Goal: Information Seeking & Learning: Learn about a topic

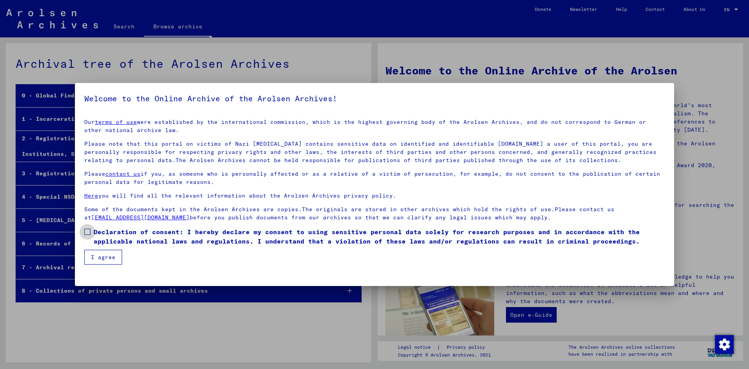
click at [88, 230] on span at bounding box center [87, 232] width 6 height 6
click at [96, 252] on button "I agree" at bounding box center [103, 257] width 38 height 15
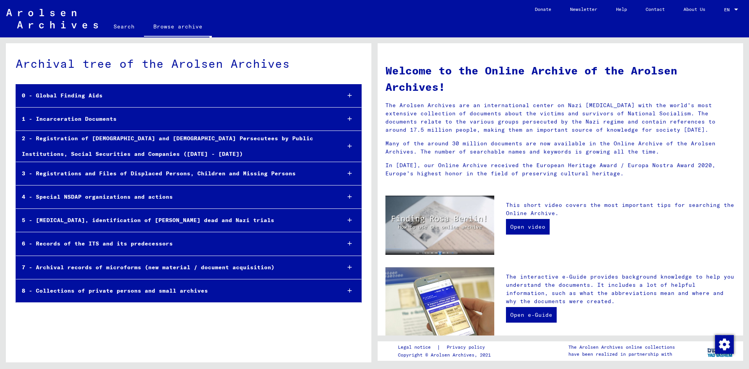
click at [332, 120] on div "1 - Incarceration Documents" at bounding box center [175, 119] width 318 height 15
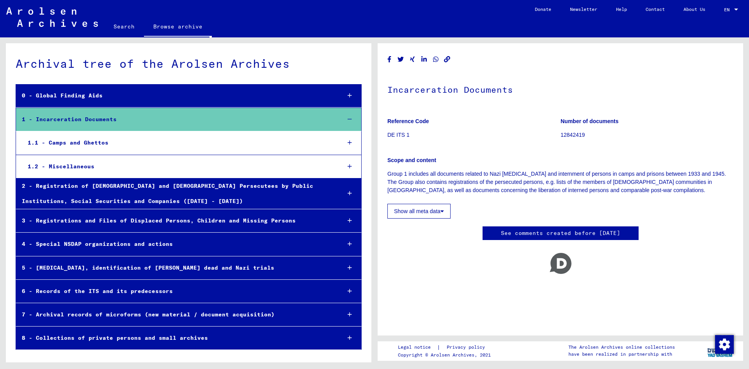
click at [184, 139] on div "1.1 - Camps and Ghettos" at bounding box center [178, 142] width 313 height 15
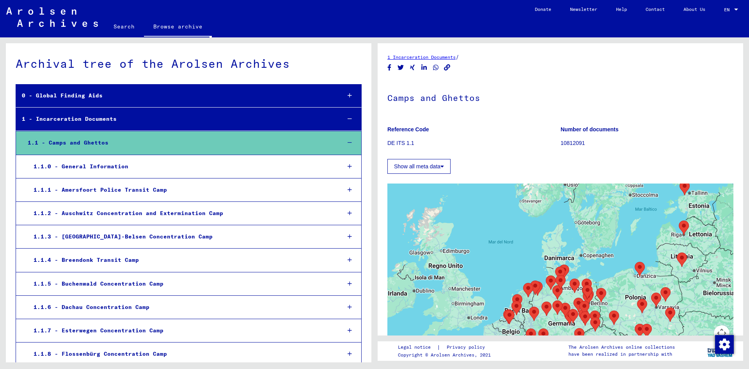
click at [290, 304] on div "1.1.6 - Dachau Concentration Camp" at bounding box center [181, 307] width 307 height 15
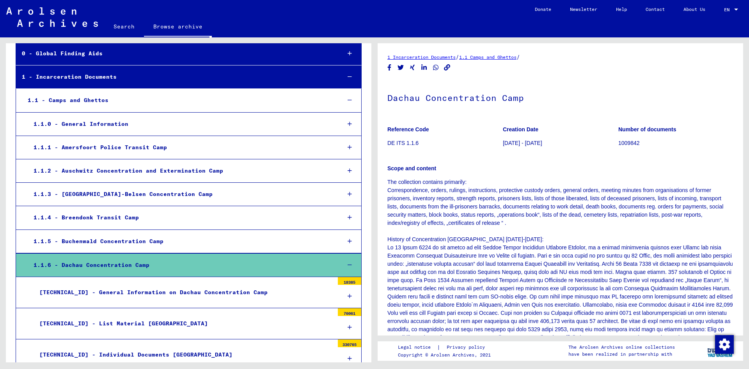
scroll to position [84, 0]
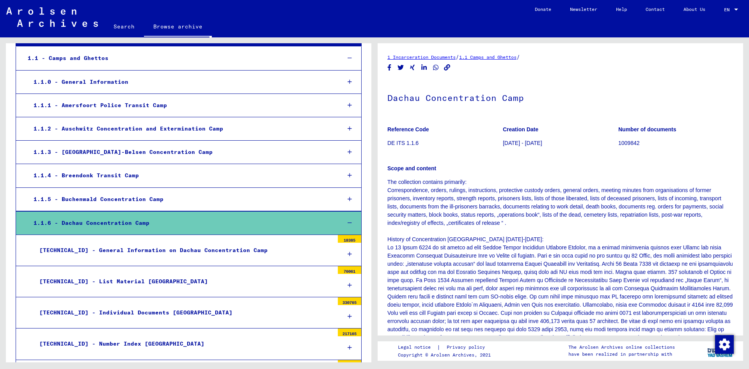
click at [350, 282] on div at bounding box center [349, 285] width 23 height 23
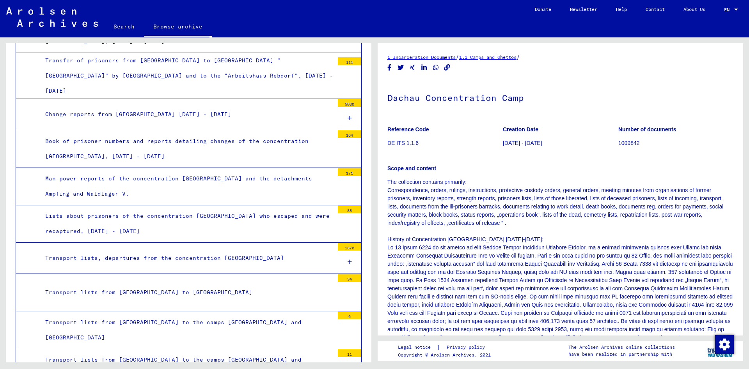
scroll to position [927, 0]
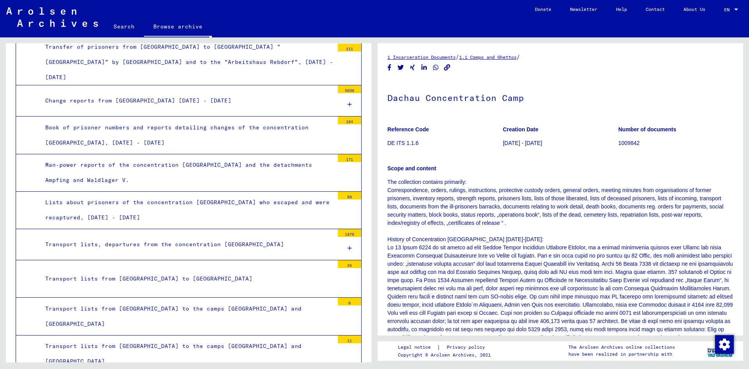
click at [347, 237] on div at bounding box center [349, 248] width 23 height 23
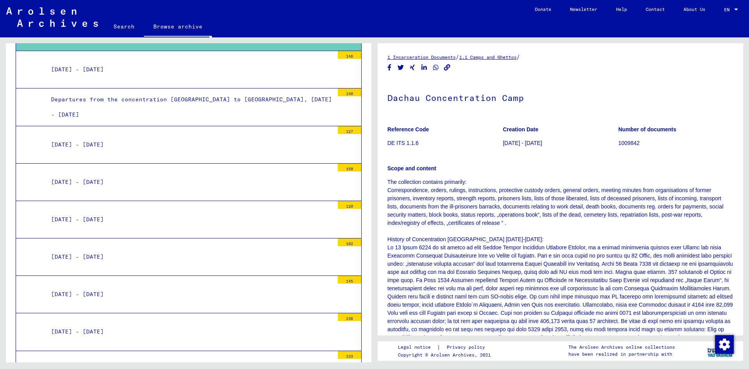
scroll to position [1137, 0]
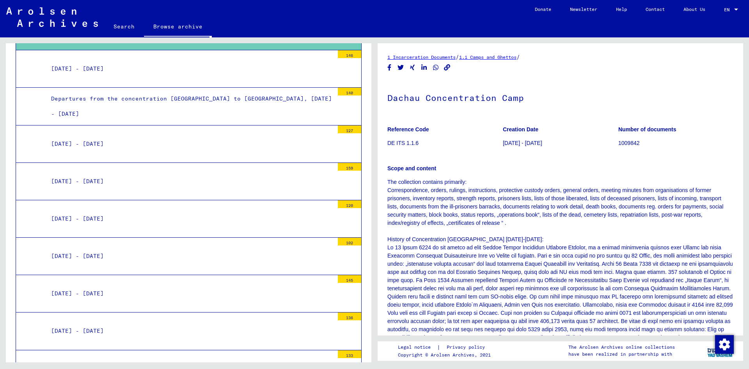
click at [211, 279] on mat-tree-node "[DATE] - [DATE] 145" at bounding box center [189, 293] width 346 height 37
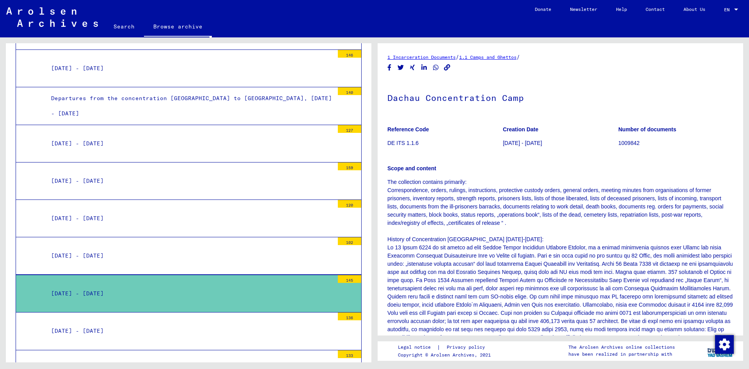
scroll to position [1137, 0]
click at [208, 287] on div "[DATE] - [DATE]" at bounding box center [189, 294] width 289 height 15
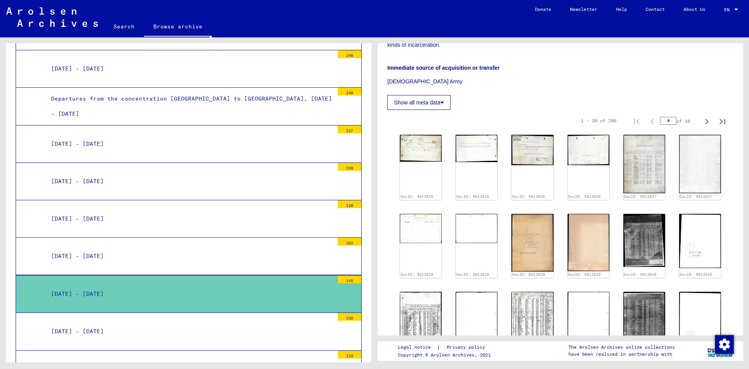
scroll to position [84, 0]
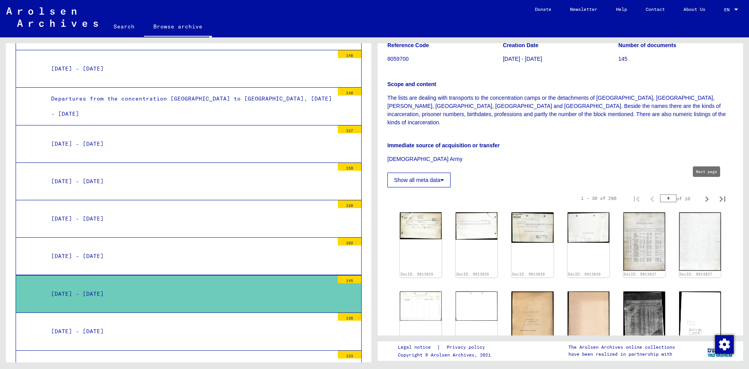
click at [707, 194] on icon "Next page" at bounding box center [706, 199] width 11 height 11
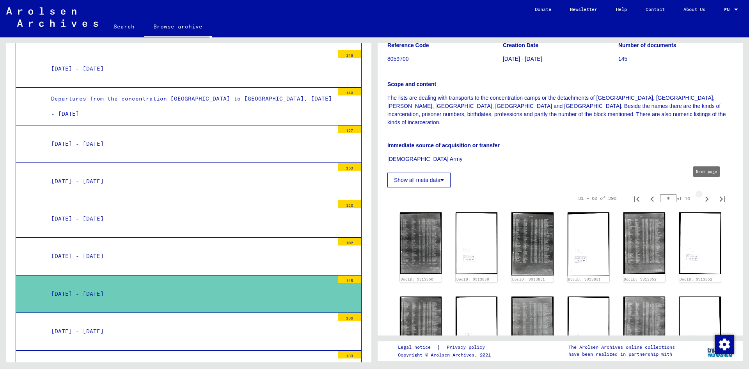
type input "*"
click at [707, 194] on icon "Next page" at bounding box center [706, 199] width 11 height 11
type input "*"
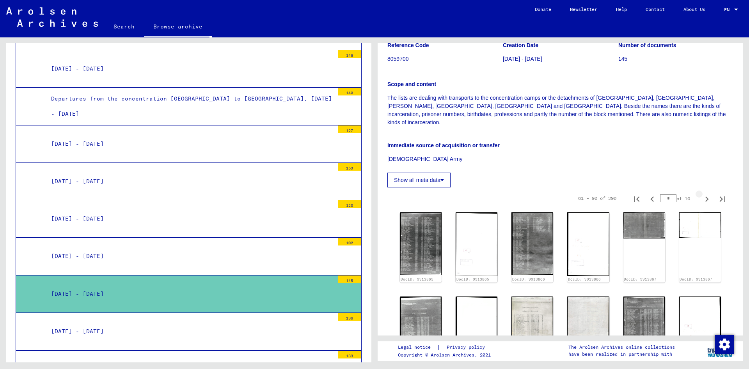
click at [707, 194] on icon "Next page" at bounding box center [706, 199] width 11 height 11
type input "*"
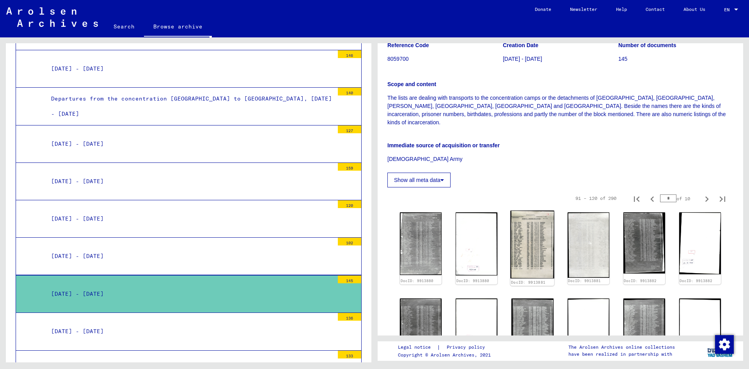
click at [523, 241] on img at bounding box center [533, 245] width 44 height 68
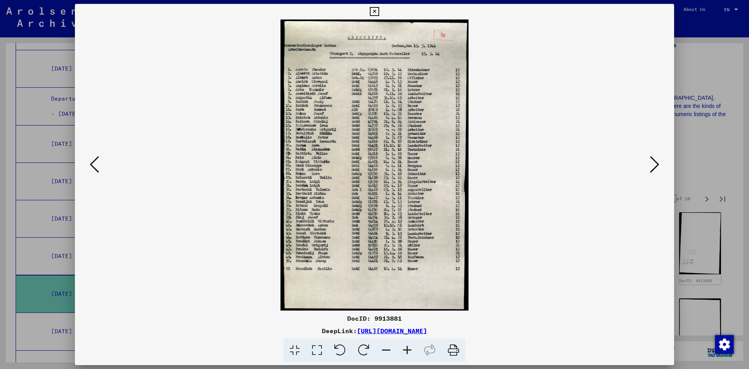
click at [654, 165] on icon at bounding box center [654, 164] width 9 height 19
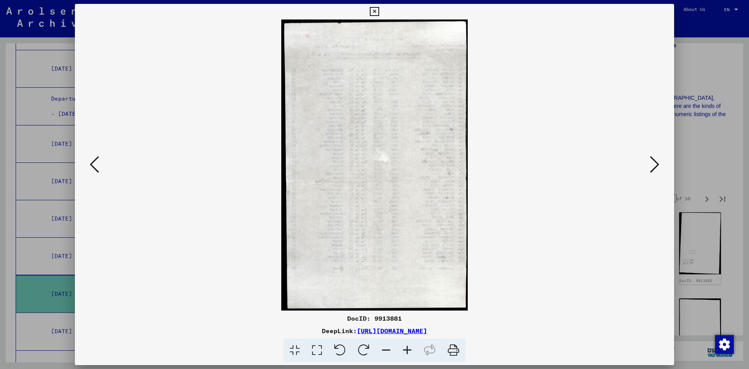
click at [654, 166] on icon at bounding box center [654, 164] width 9 height 19
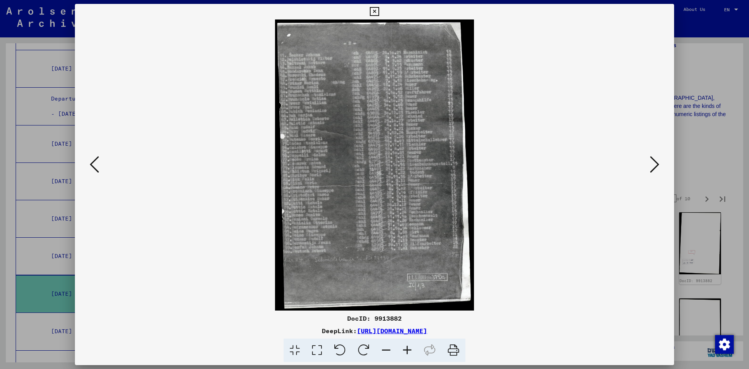
click at [654, 166] on icon at bounding box center [654, 164] width 9 height 19
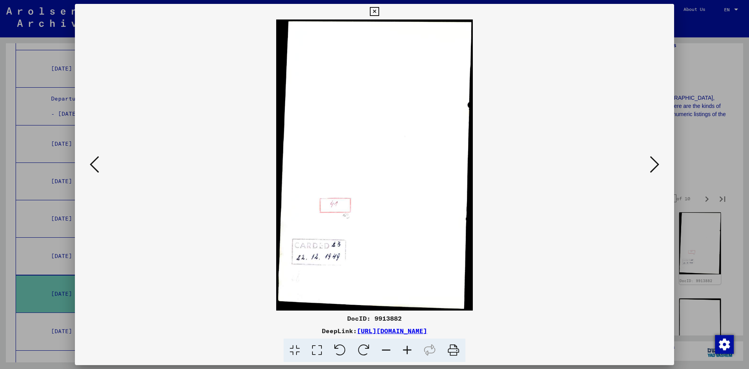
click at [654, 166] on icon at bounding box center [654, 164] width 9 height 19
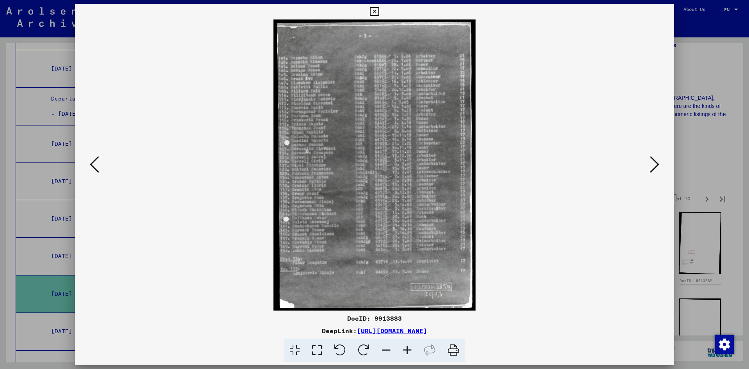
click at [654, 166] on icon at bounding box center [654, 164] width 9 height 19
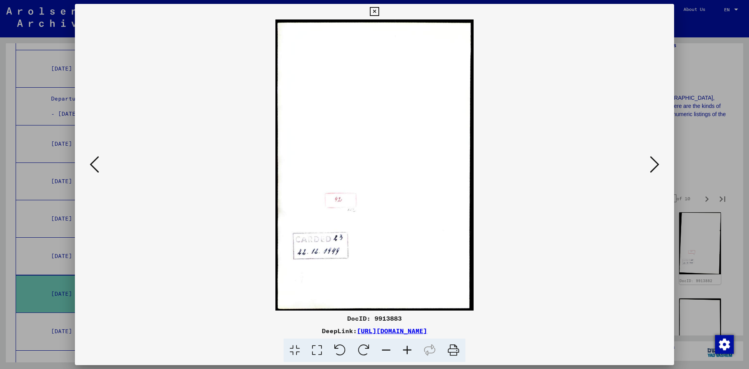
click at [654, 166] on icon at bounding box center [654, 164] width 9 height 19
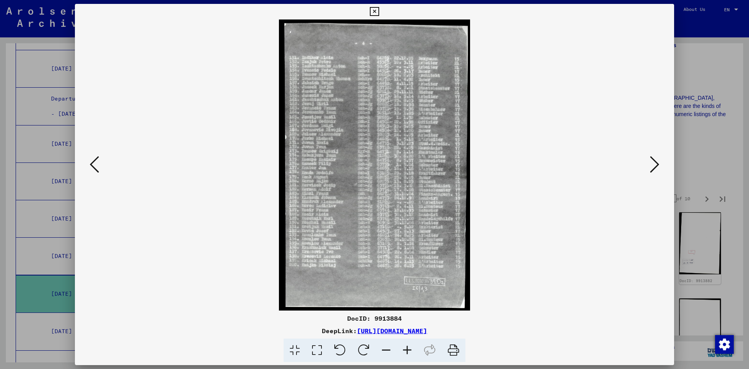
click at [97, 160] on icon at bounding box center [94, 164] width 9 height 19
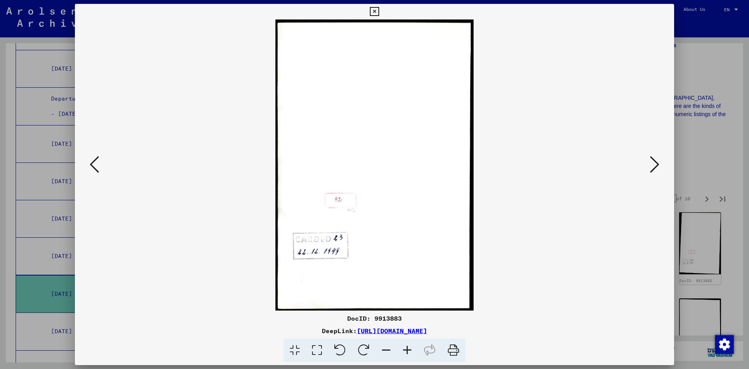
click at [97, 160] on icon at bounding box center [94, 164] width 9 height 19
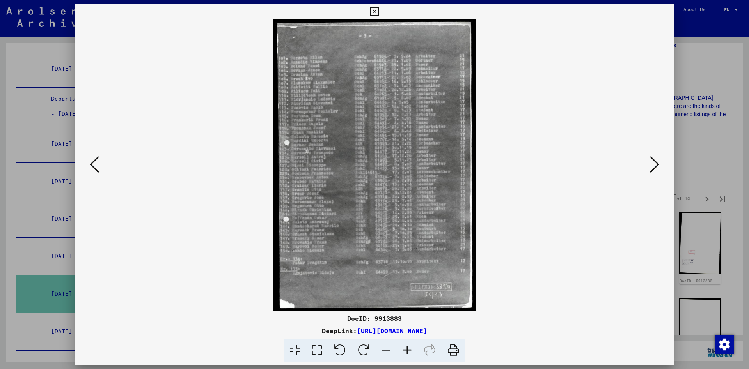
click at [97, 160] on icon at bounding box center [94, 164] width 9 height 19
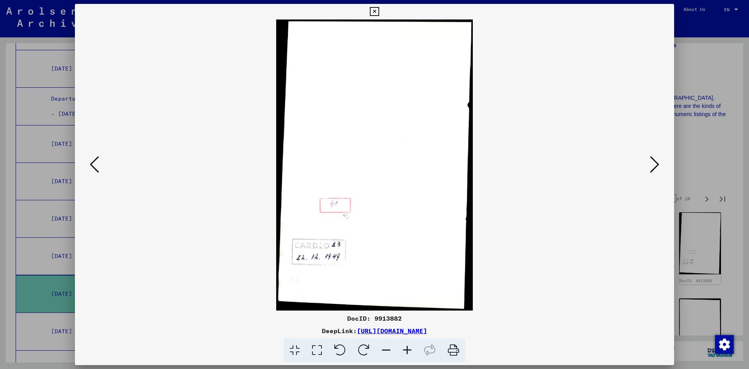
click at [97, 160] on icon at bounding box center [94, 164] width 9 height 19
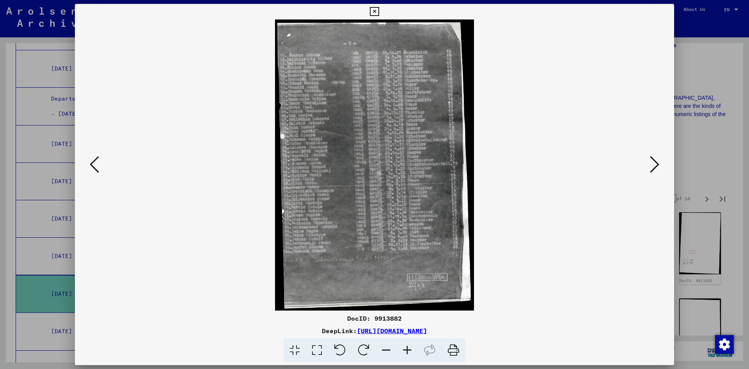
click at [97, 160] on icon at bounding box center [94, 164] width 9 height 19
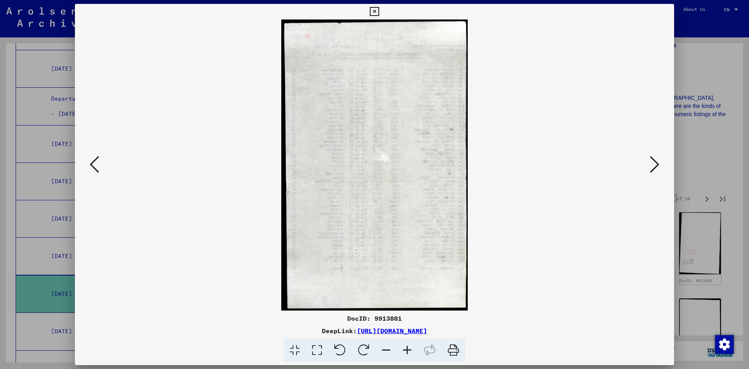
click at [97, 160] on icon at bounding box center [94, 164] width 9 height 19
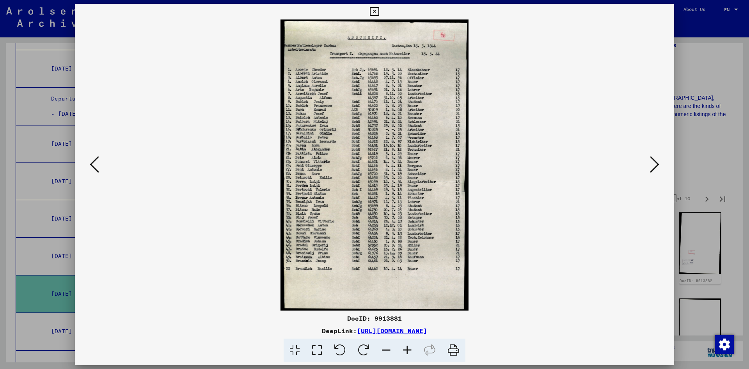
click at [649, 167] on button at bounding box center [655, 165] width 14 height 22
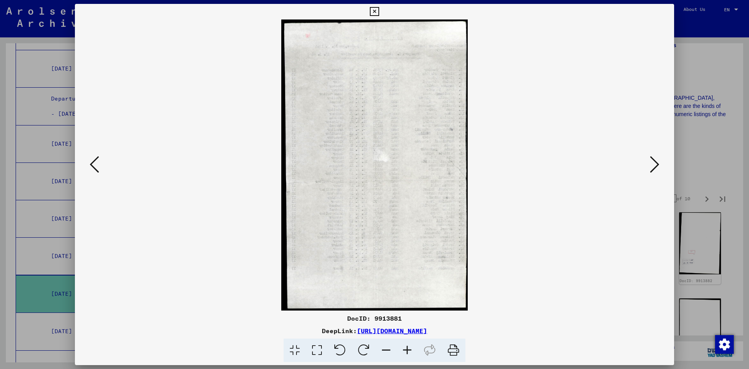
click at [649, 167] on button at bounding box center [655, 165] width 14 height 22
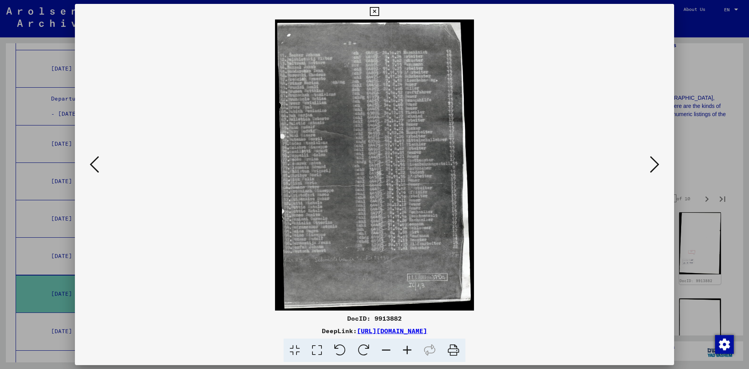
click at [407, 351] on icon at bounding box center [407, 351] width 21 height 24
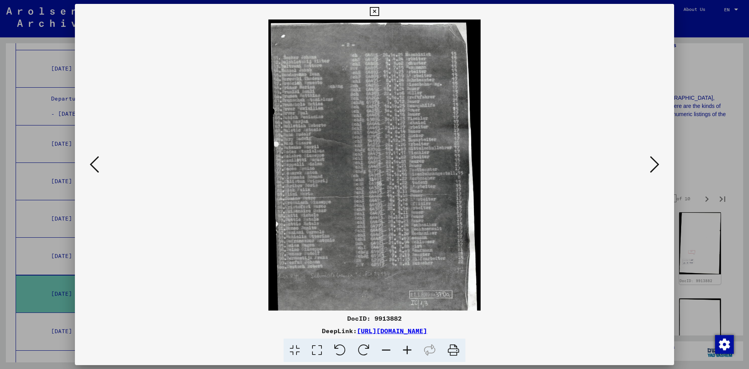
click at [407, 351] on icon at bounding box center [407, 351] width 21 height 24
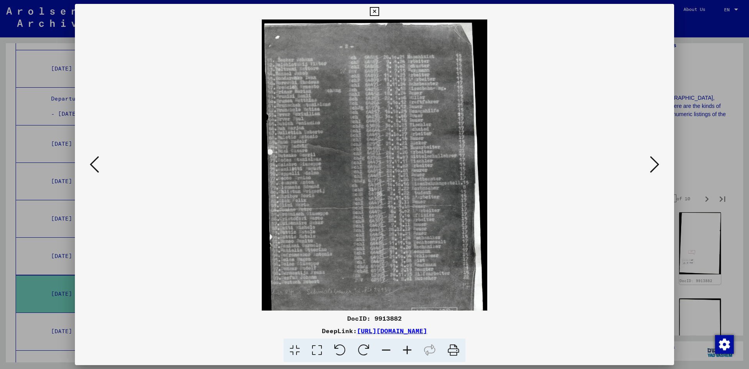
click at [407, 351] on icon at bounding box center [407, 351] width 21 height 24
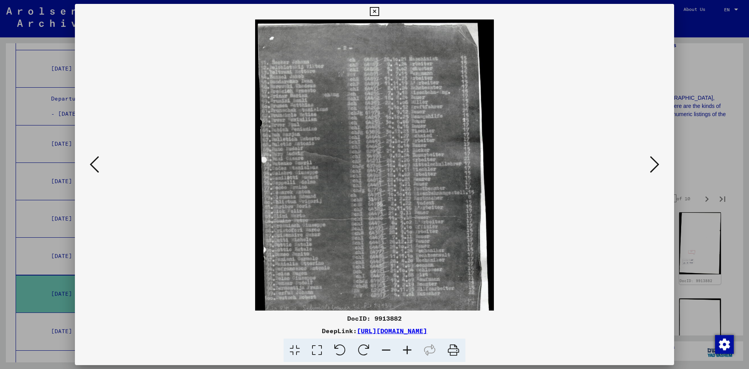
click at [407, 351] on icon at bounding box center [407, 351] width 21 height 24
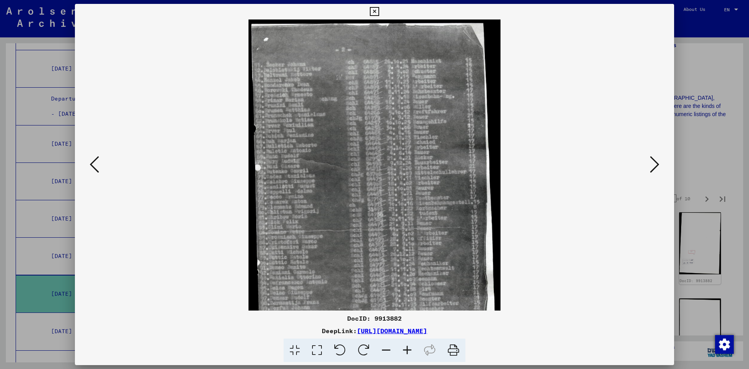
click at [407, 351] on icon at bounding box center [407, 351] width 21 height 24
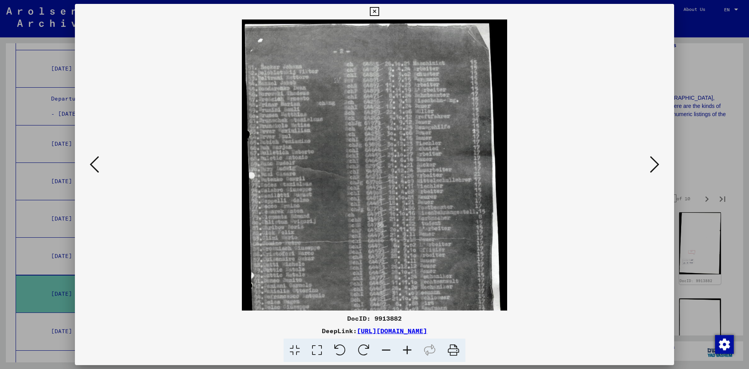
click at [407, 351] on icon at bounding box center [407, 351] width 21 height 24
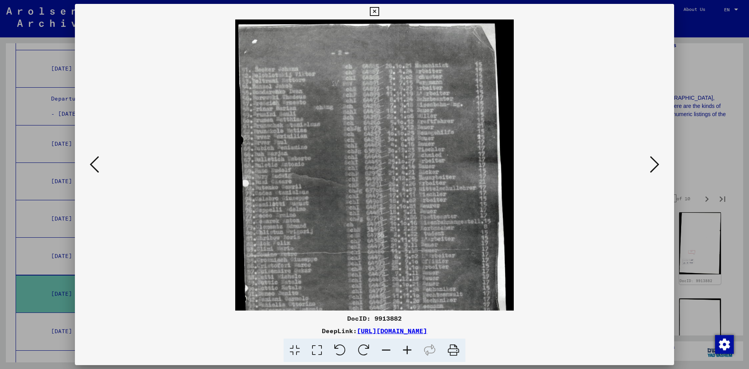
click at [407, 351] on icon at bounding box center [407, 351] width 21 height 24
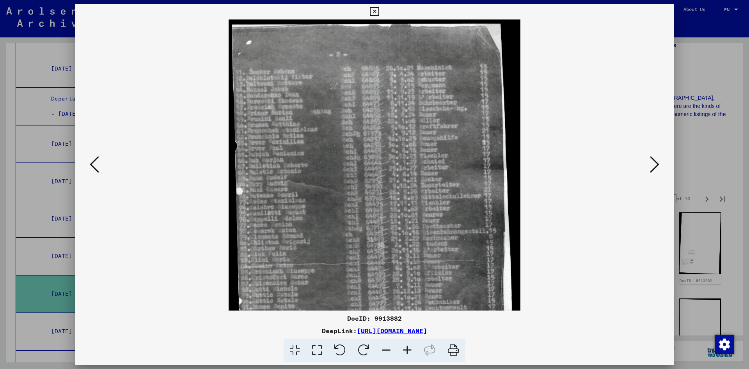
click at [407, 351] on icon at bounding box center [407, 351] width 21 height 24
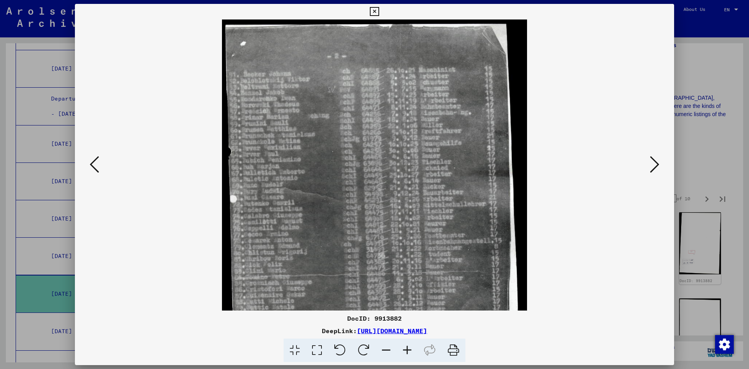
click at [407, 351] on icon at bounding box center [407, 351] width 21 height 24
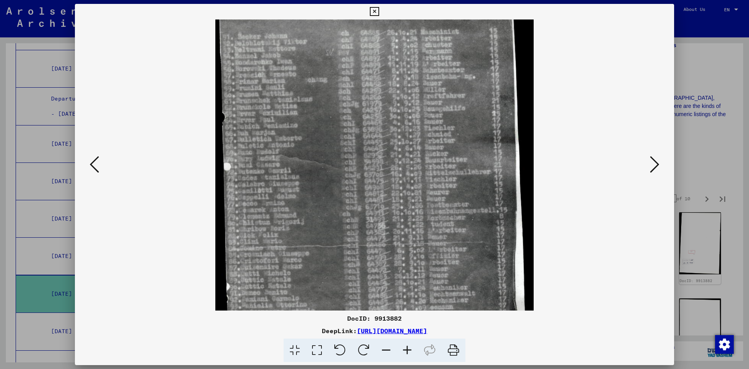
drag, startPoint x: 288, startPoint y: 256, endPoint x: 298, endPoint y: 214, distance: 43.2
click at [298, 214] on img at bounding box center [374, 212] width 318 height 467
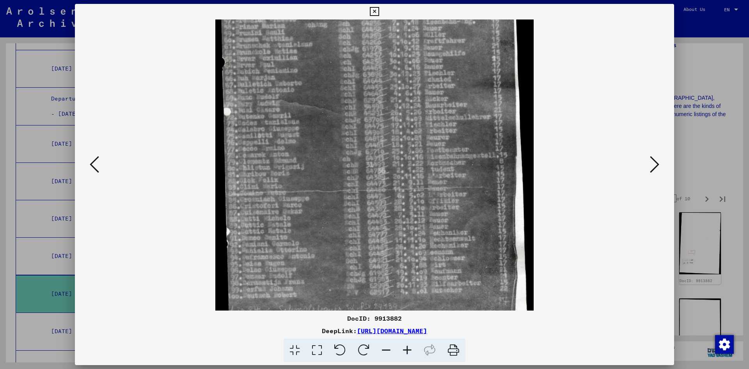
scroll to position [92, 0]
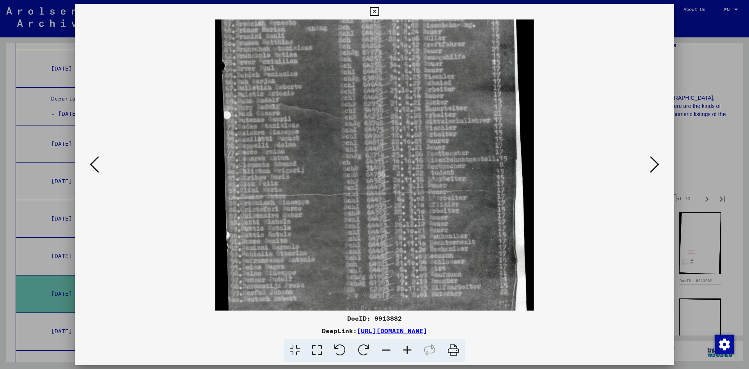
drag, startPoint x: 295, startPoint y: 261, endPoint x: 313, endPoint y: 212, distance: 52.7
click at [313, 212] on img at bounding box center [374, 161] width 318 height 467
click at [379, 12] on icon at bounding box center [374, 11] width 9 height 9
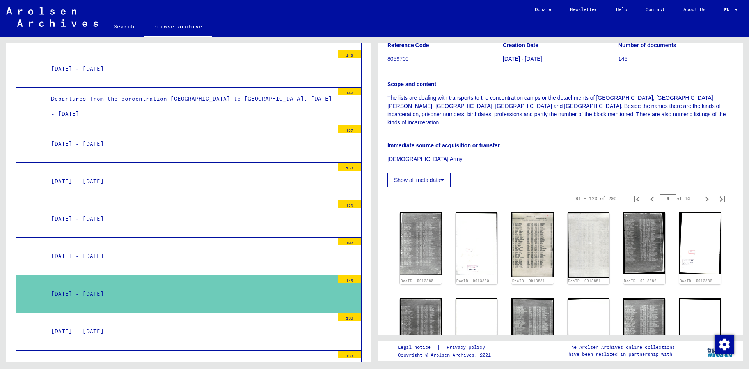
scroll to position [0, 0]
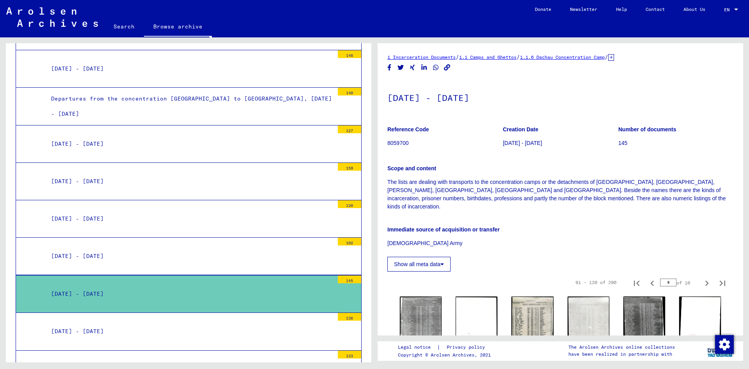
click at [614, 58] on icon at bounding box center [611, 57] width 6 height 7
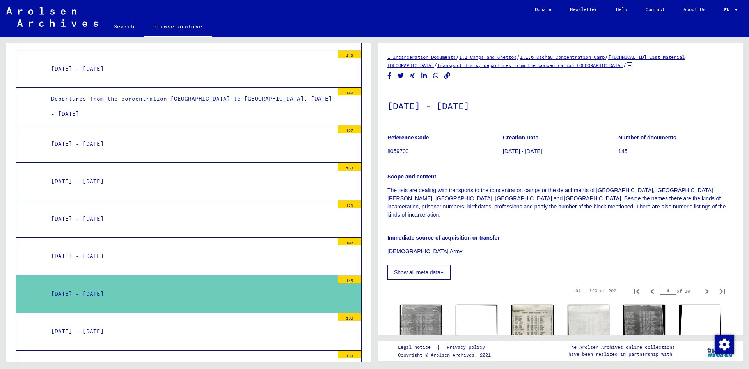
drag, startPoint x: 411, startPoint y: 152, endPoint x: 388, endPoint y: 154, distance: 23.5
click at [388, 154] on p "8059700" at bounding box center [444, 151] width 115 height 8
copy p "8059700"
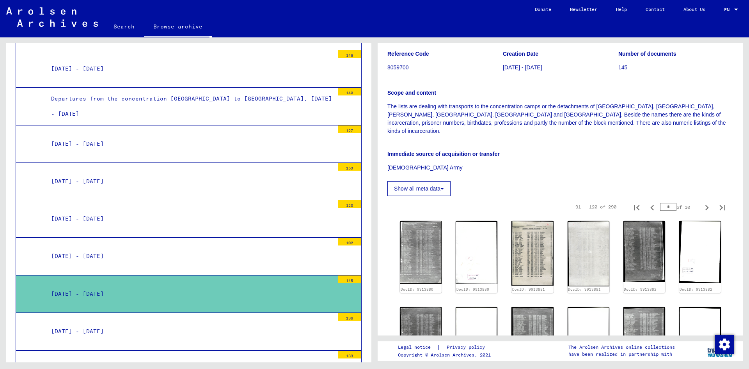
scroll to position [84, 0]
click at [639, 260] on img at bounding box center [644, 251] width 44 height 64
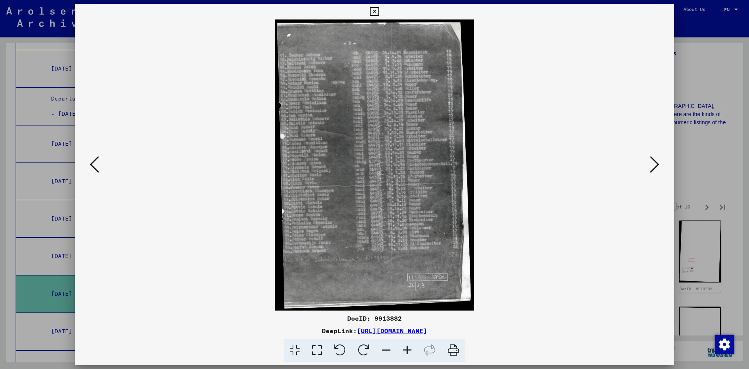
click at [408, 350] on icon at bounding box center [407, 351] width 21 height 24
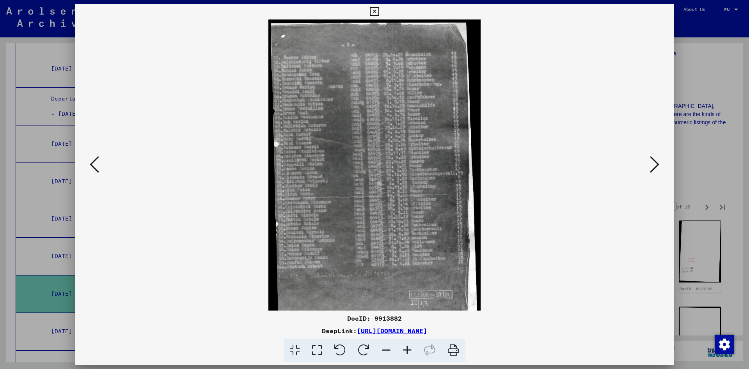
click at [408, 350] on icon at bounding box center [407, 351] width 21 height 24
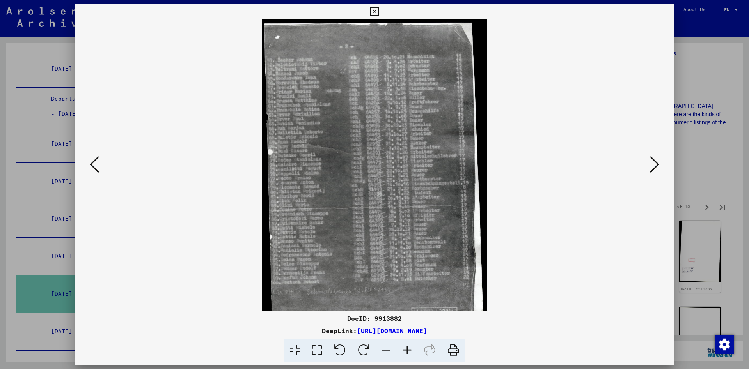
click at [408, 350] on icon at bounding box center [407, 351] width 21 height 24
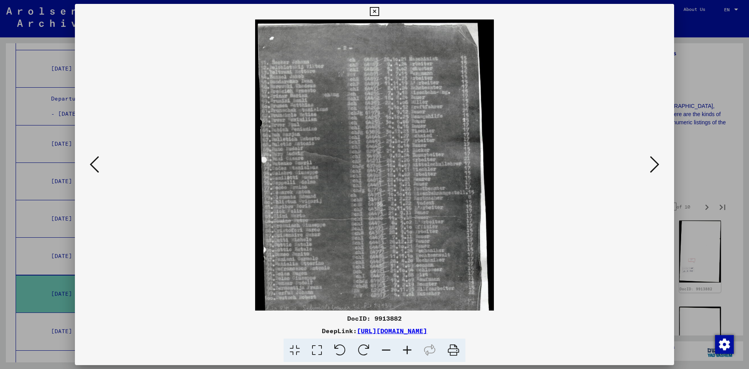
click at [408, 350] on icon at bounding box center [407, 351] width 21 height 24
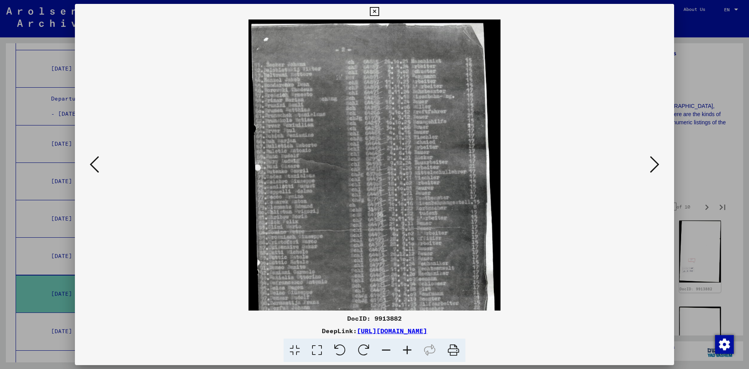
click at [408, 350] on icon at bounding box center [407, 351] width 21 height 24
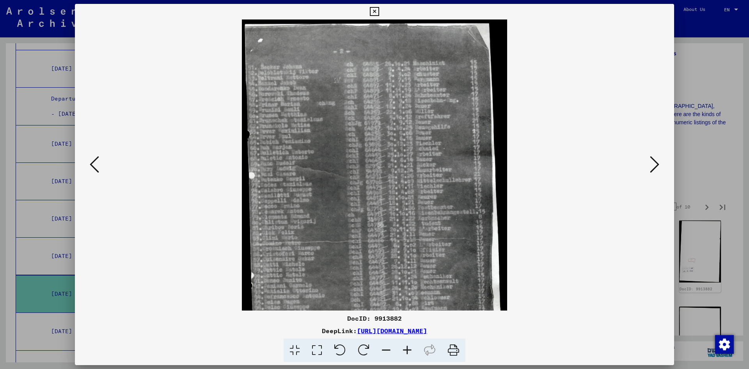
click at [408, 350] on icon at bounding box center [407, 351] width 21 height 24
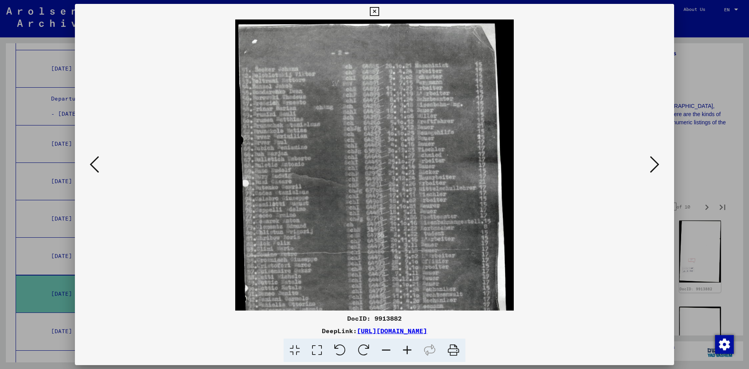
click at [408, 350] on icon at bounding box center [407, 351] width 21 height 24
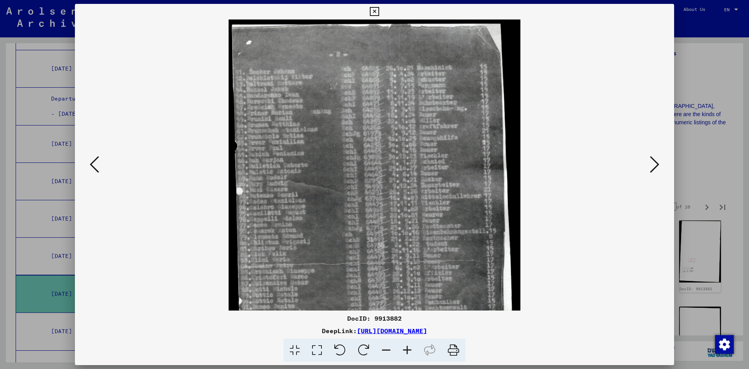
click at [408, 350] on icon at bounding box center [407, 351] width 21 height 24
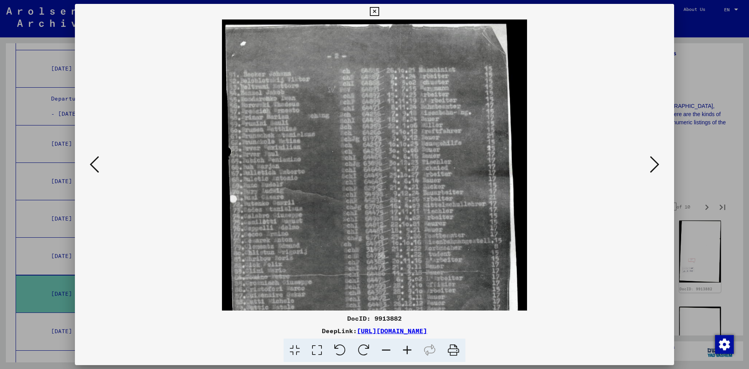
drag, startPoint x: 514, startPoint y: 334, endPoint x: 276, endPoint y: 331, distance: 238.0
click at [276, 331] on div "DeepLink: [URL][DOMAIN_NAME]" at bounding box center [374, 331] width 599 height 9
copy div "[URL][DOMAIN_NAME]"
click at [379, 12] on icon at bounding box center [374, 11] width 9 height 9
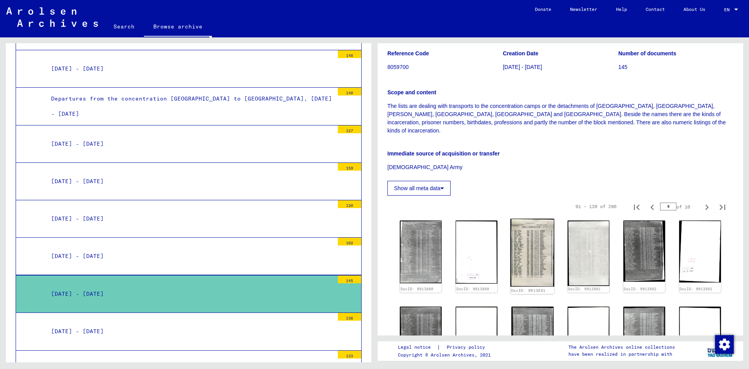
click at [526, 258] on img at bounding box center [533, 253] width 44 height 68
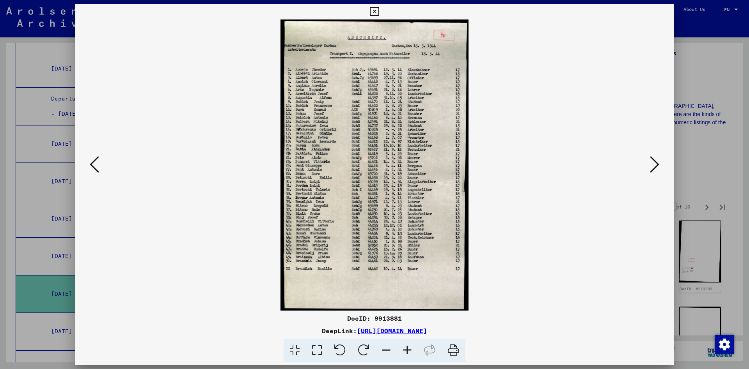
click at [379, 11] on icon at bounding box center [374, 11] width 9 height 9
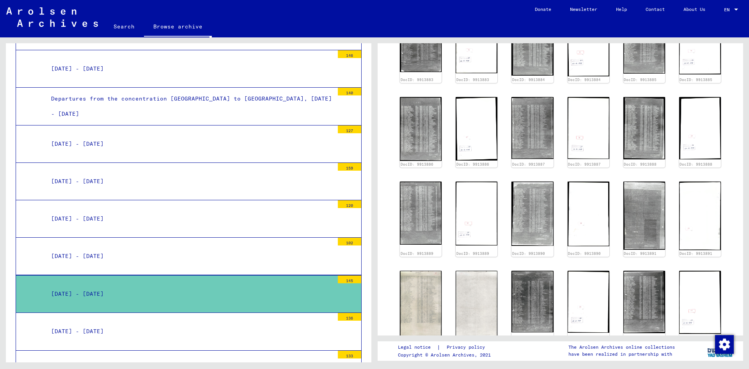
scroll to position [506, 0]
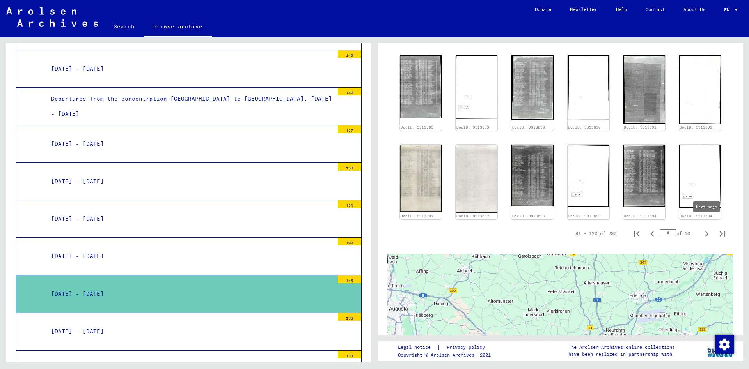
click at [707, 231] on icon "Next page" at bounding box center [707, 233] width 4 height 5
type input "*"
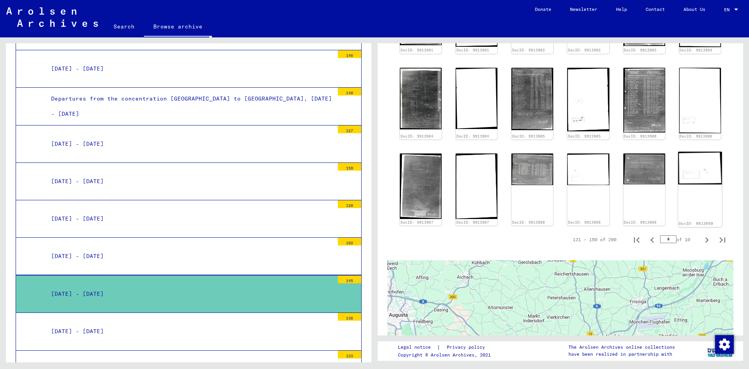
scroll to position [410, 0]
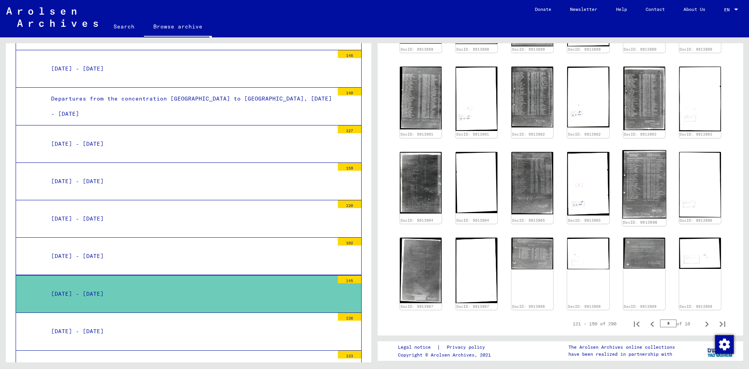
click at [653, 170] on img at bounding box center [644, 184] width 44 height 68
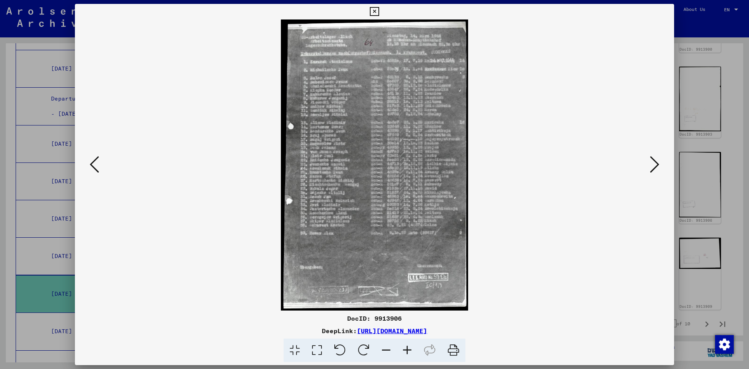
click at [379, 15] on icon at bounding box center [374, 11] width 9 height 9
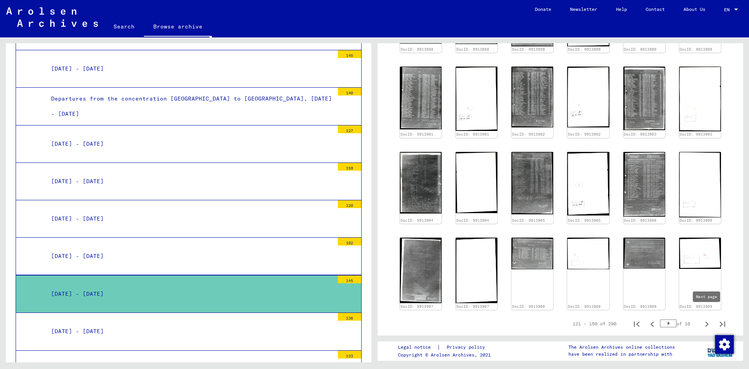
click at [706, 319] on icon "Next page" at bounding box center [706, 324] width 11 height 11
type input "*"
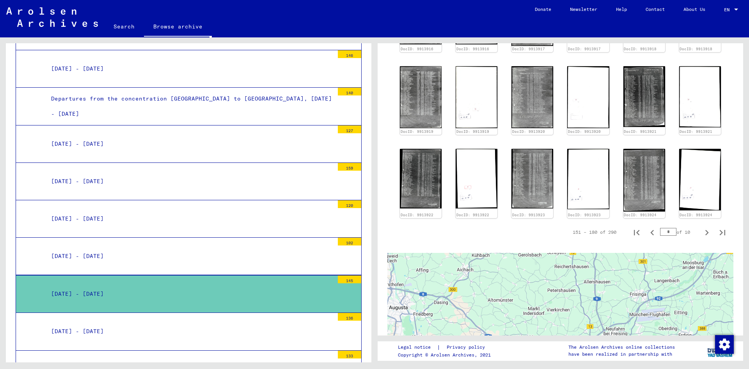
scroll to position [474, 0]
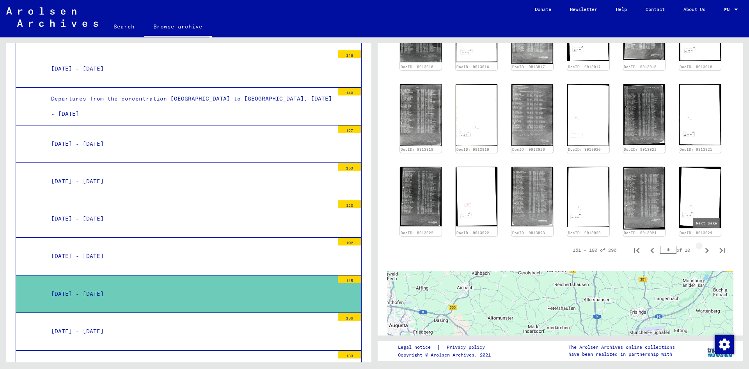
click at [707, 245] on icon "Next page" at bounding box center [706, 250] width 11 height 11
type input "*"
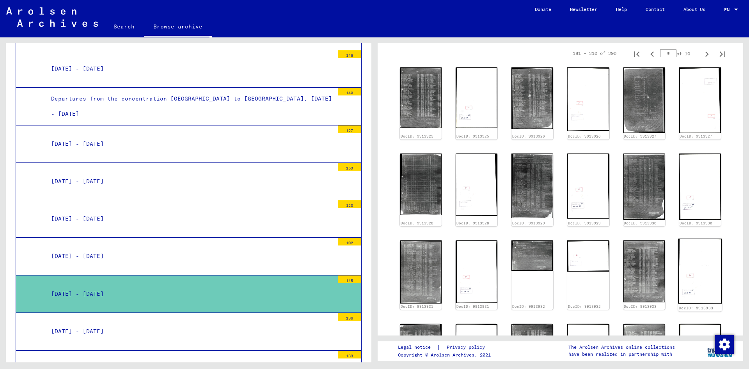
scroll to position [165, 0]
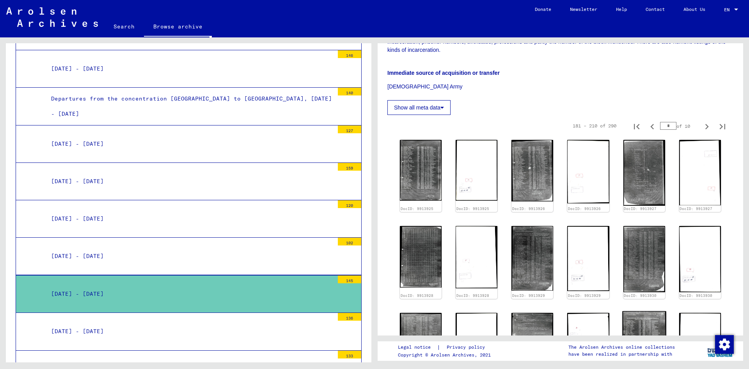
click at [642, 321] on img at bounding box center [644, 343] width 44 height 65
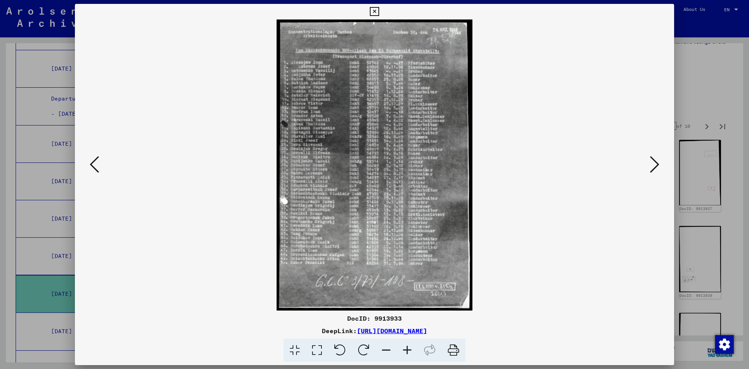
click at [655, 165] on icon at bounding box center [654, 164] width 9 height 19
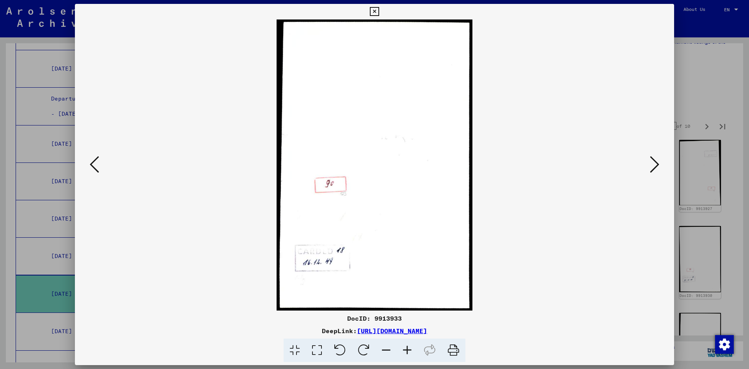
click at [379, 12] on icon at bounding box center [374, 11] width 9 height 9
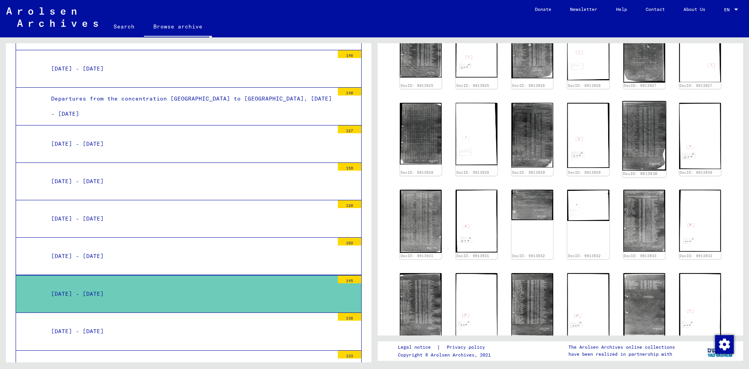
scroll to position [291, 0]
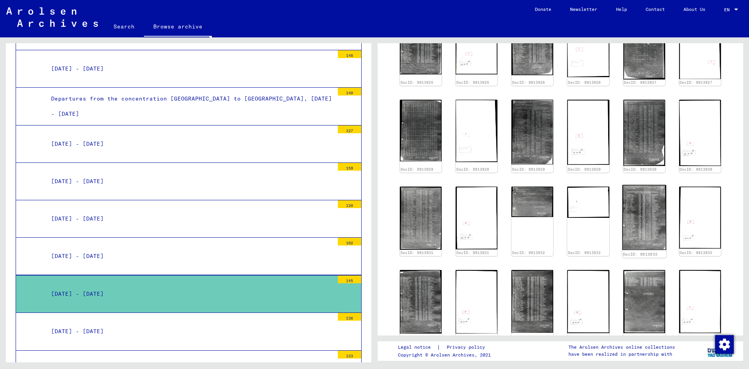
click at [650, 228] on img at bounding box center [644, 217] width 44 height 65
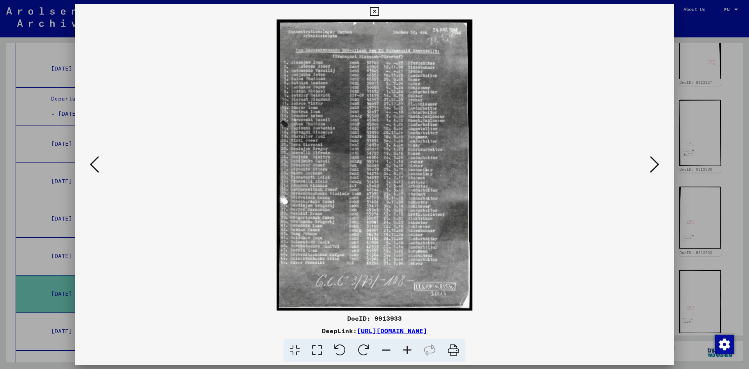
click at [379, 9] on icon at bounding box center [374, 11] width 9 height 9
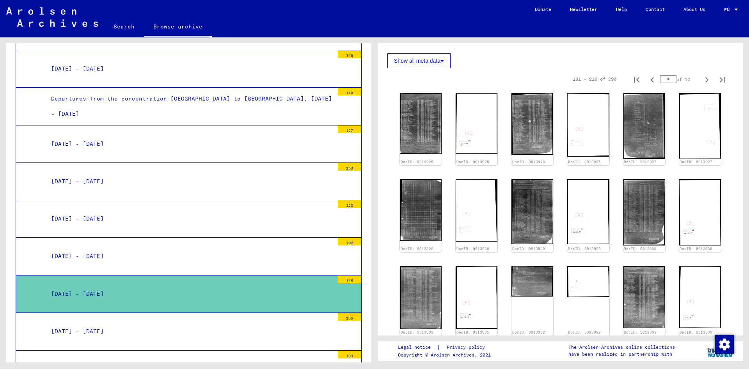
scroll to position [165, 0]
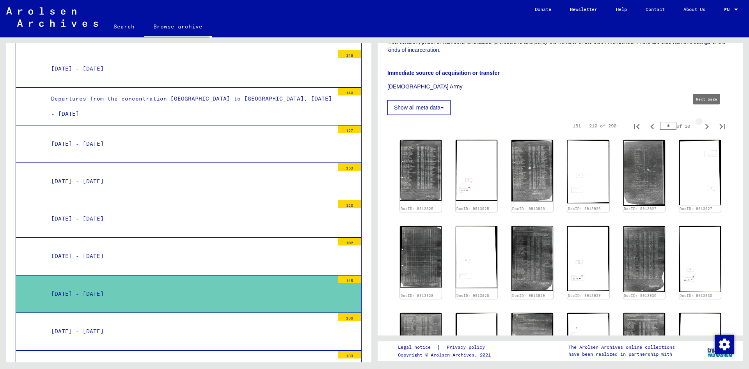
click at [707, 121] on icon "Next page" at bounding box center [706, 126] width 11 height 11
type input "*"
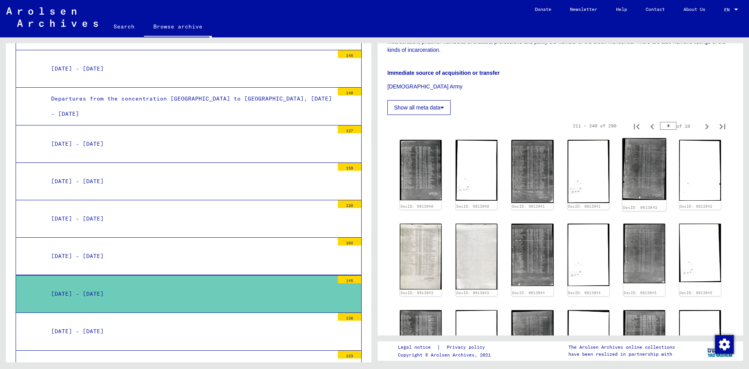
click at [647, 174] on img at bounding box center [644, 169] width 44 height 62
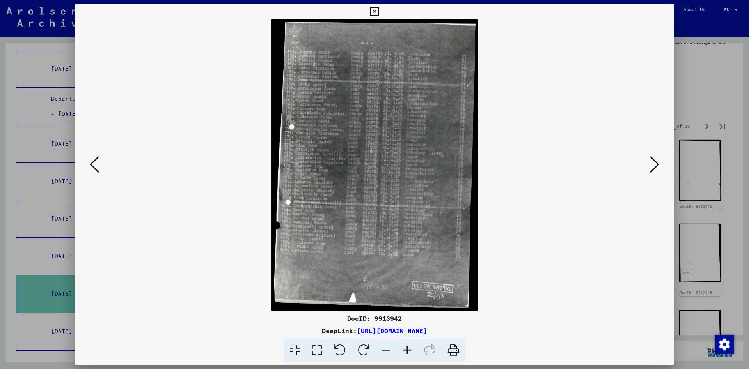
click at [650, 167] on button at bounding box center [655, 165] width 14 height 22
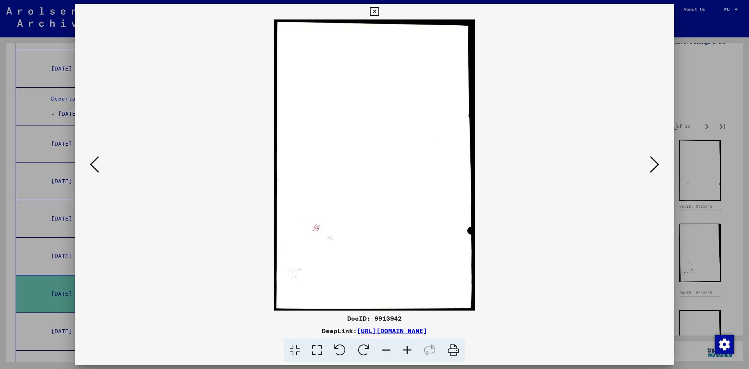
click at [650, 167] on button at bounding box center [655, 165] width 14 height 22
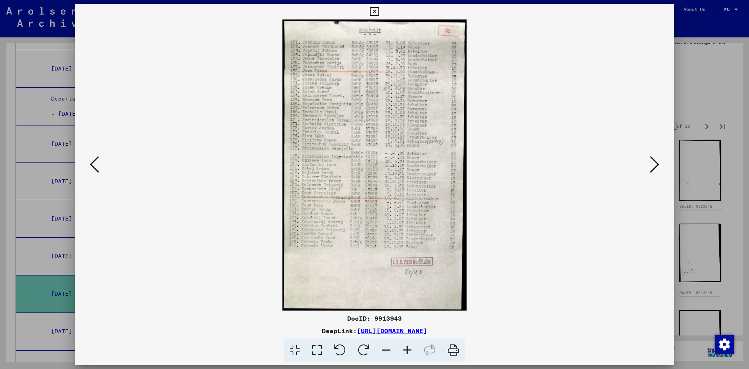
click at [650, 167] on button at bounding box center [655, 165] width 14 height 22
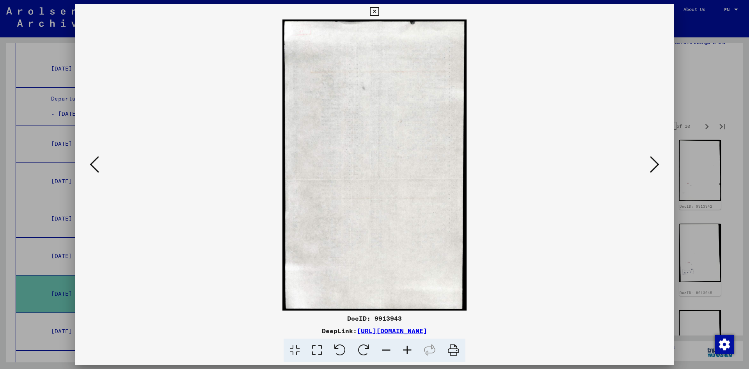
click at [650, 167] on button at bounding box center [655, 165] width 14 height 22
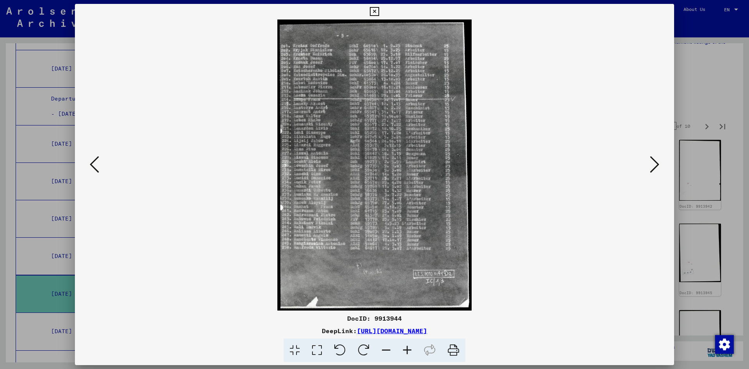
click at [650, 167] on button at bounding box center [655, 165] width 14 height 22
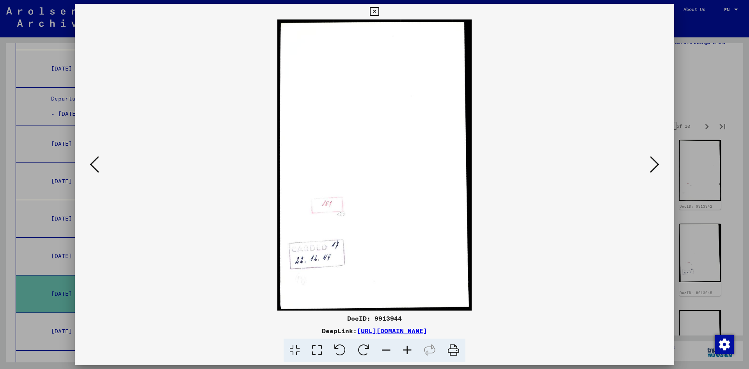
click at [650, 167] on button at bounding box center [655, 165] width 14 height 22
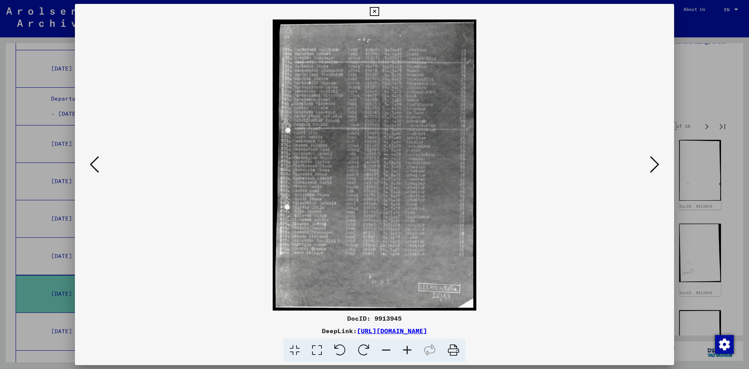
click at [650, 167] on button at bounding box center [655, 165] width 14 height 22
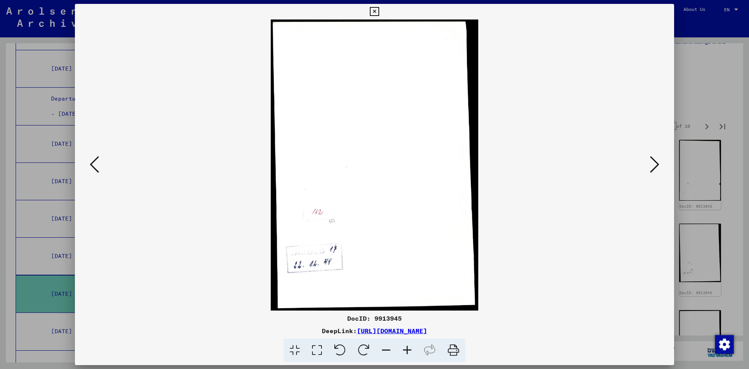
click at [650, 167] on button at bounding box center [655, 165] width 14 height 22
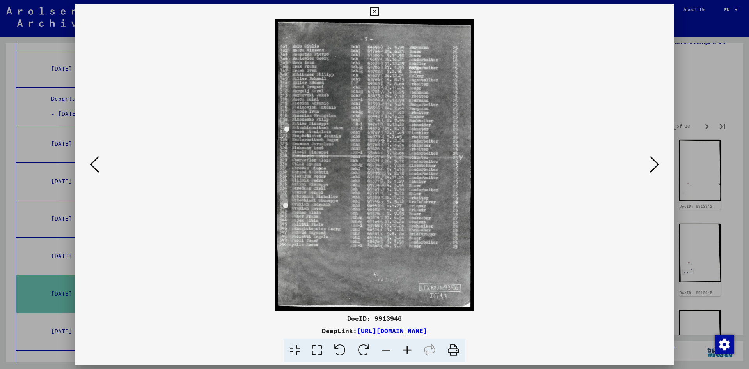
click at [650, 167] on button at bounding box center [655, 165] width 14 height 22
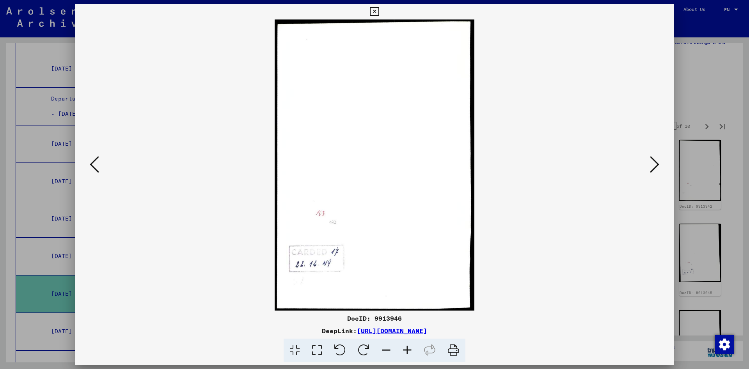
click at [650, 167] on button at bounding box center [655, 165] width 14 height 22
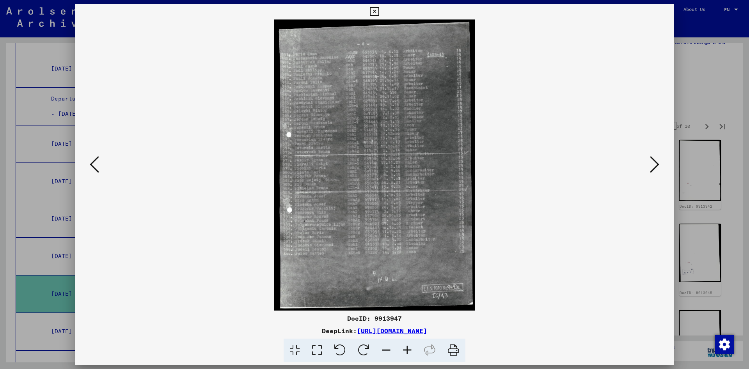
click at [650, 167] on button at bounding box center [655, 165] width 14 height 22
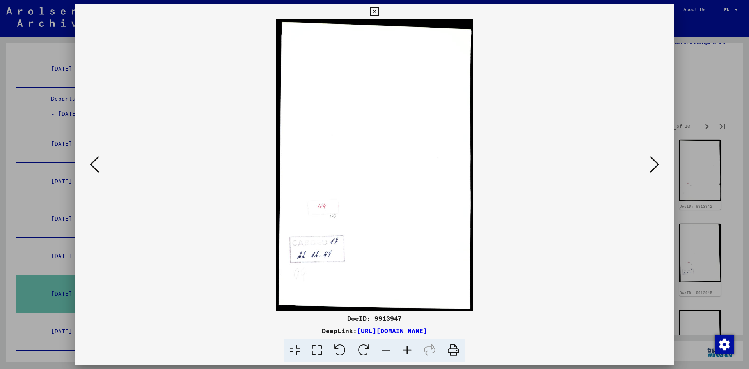
click at [650, 167] on button at bounding box center [655, 165] width 14 height 22
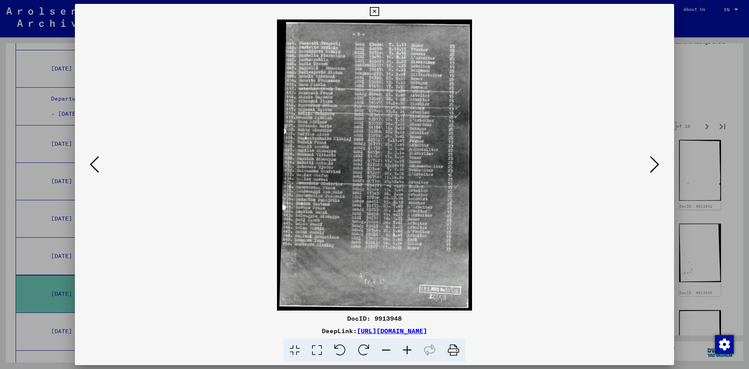
click at [650, 167] on button at bounding box center [655, 165] width 14 height 22
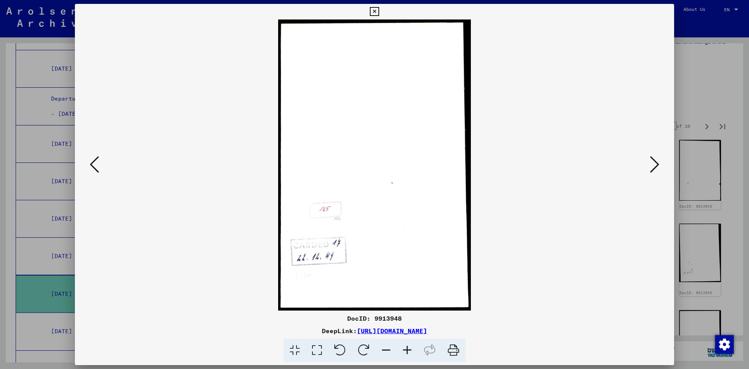
click at [650, 167] on button at bounding box center [655, 165] width 14 height 22
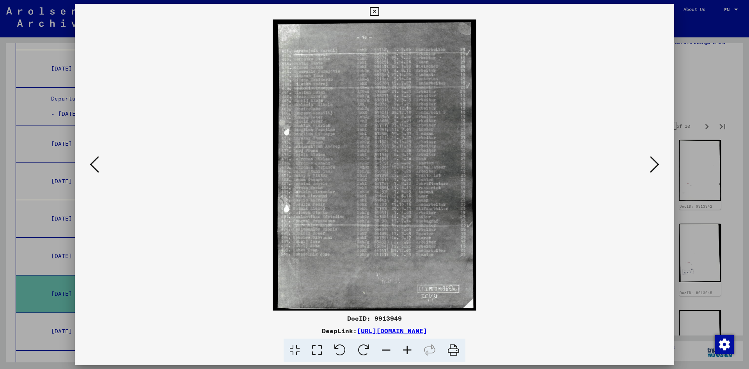
click at [650, 167] on button at bounding box center [655, 165] width 14 height 22
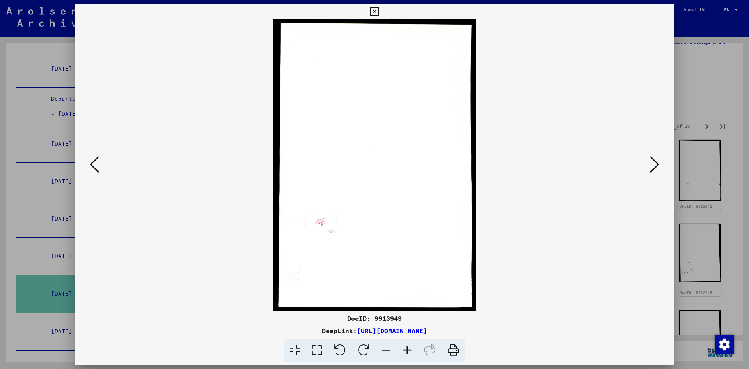
click at [650, 167] on button at bounding box center [655, 165] width 14 height 22
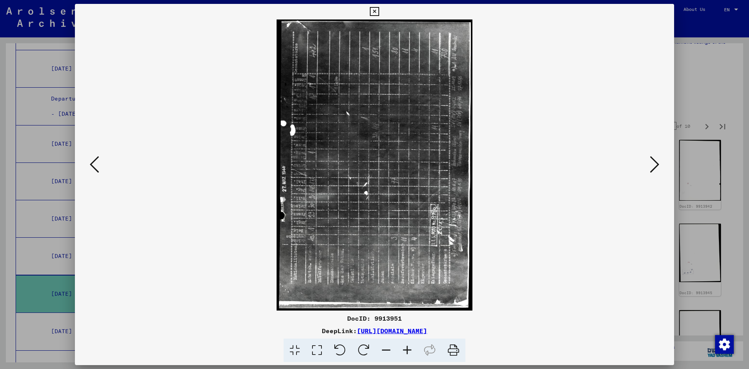
click at [650, 167] on button at bounding box center [655, 165] width 14 height 22
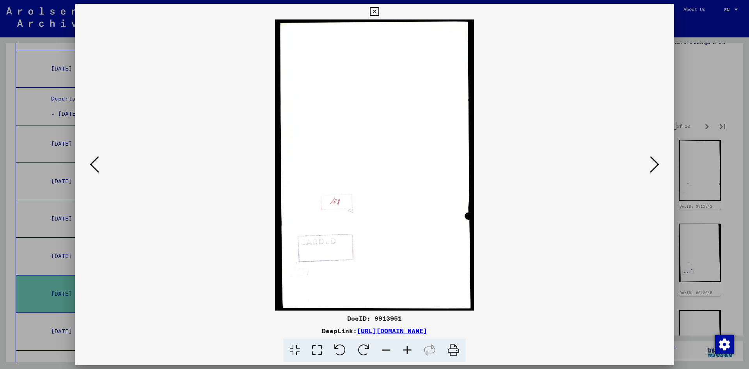
click at [650, 167] on button at bounding box center [655, 165] width 14 height 22
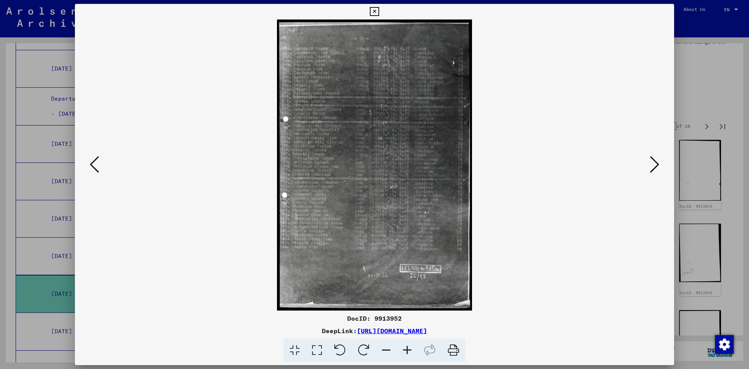
click at [650, 167] on button at bounding box center [655, 165] width 14 height 22
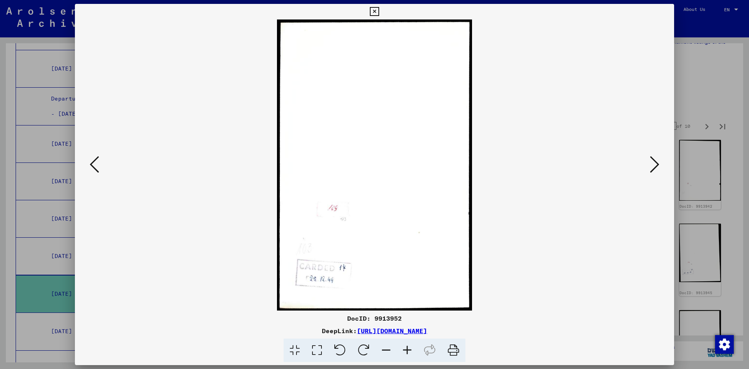
click at [650, 167] on button at bounding box center [655, 165] width 14 height 22
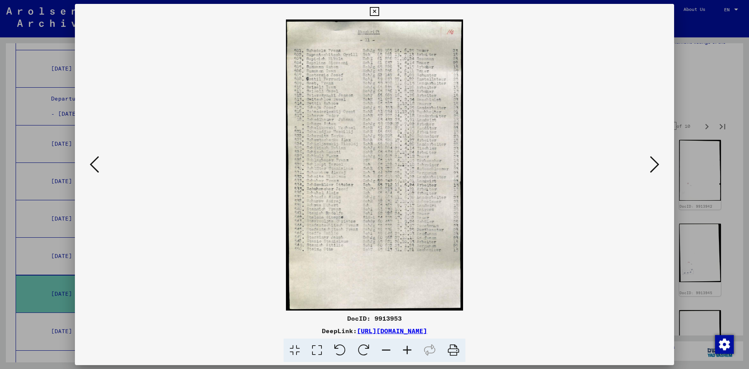
click at [655, 170] on icon at bounding box center [654, 164] width 9 height 19
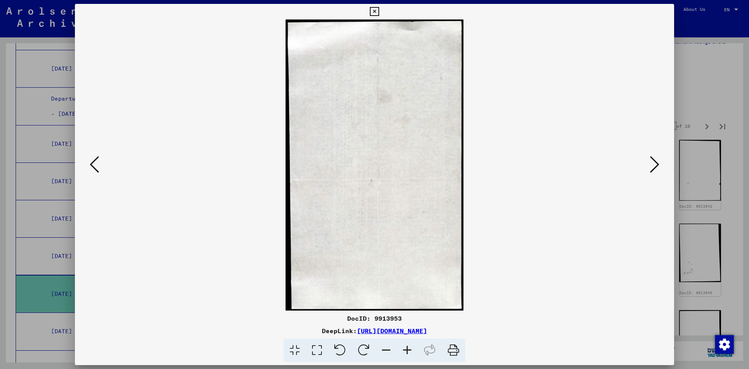
click at [655, 170] on icon at bounding box center [654, 164] width 9 height 19
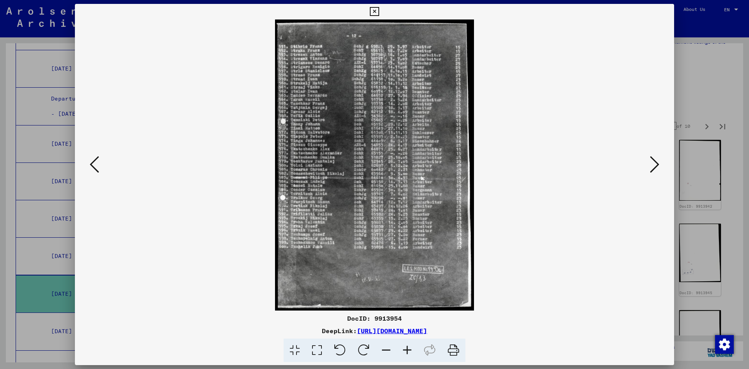
click at [655, 170] on icon at bounding box center [654, 164] width 9 height 19
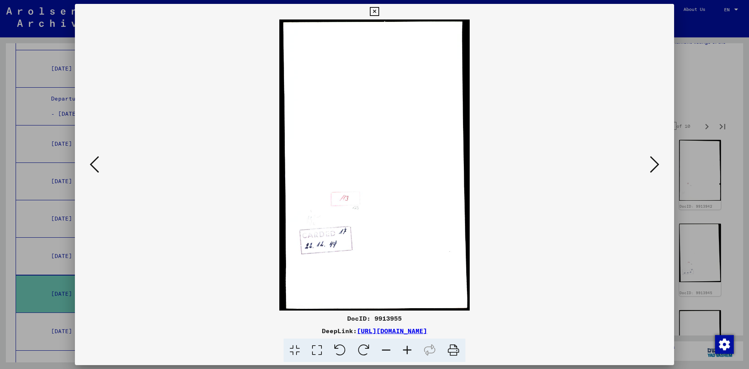
click at [655, 170] on icon at bounding box center [654, 164] width 9 height 19
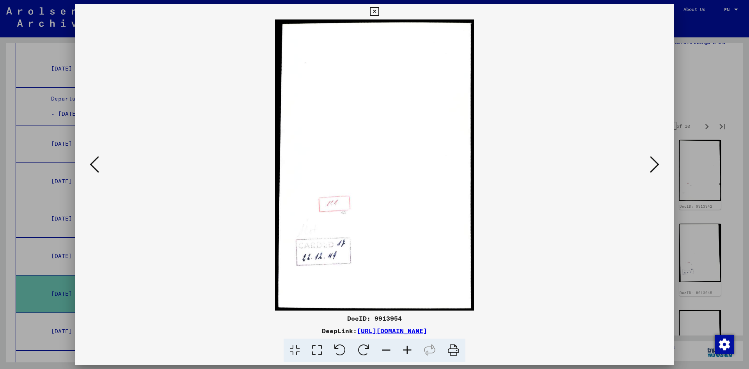
click at [655, 170] on icon at bounding box center [654, 164] width 9 height 19
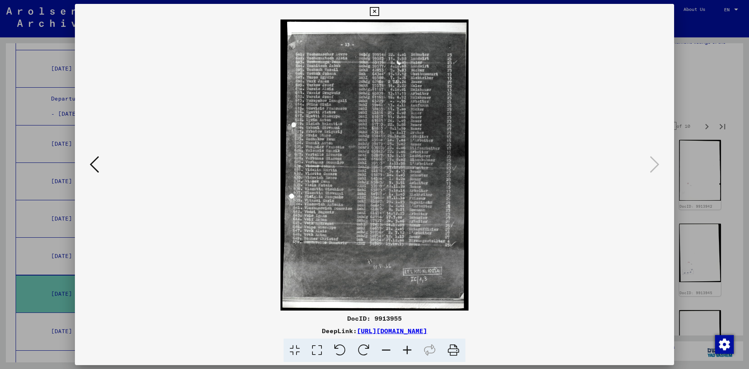
drag, startPoint x: 668, startPoint y: 9, endPoint x: 679, endPoint y: 25, distance: 20.2
click at [379, 14] on icon at bounding box center [374, 11] width 9 height 9
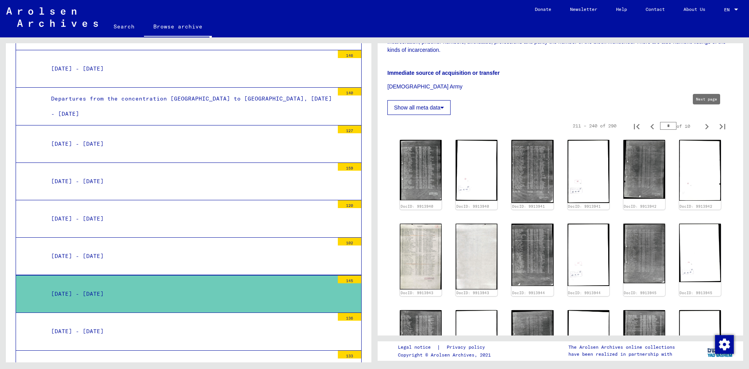
click at [706, 124] on icon "Next page" at bounding box center [707, 126] width 4 height 5
type input "*"
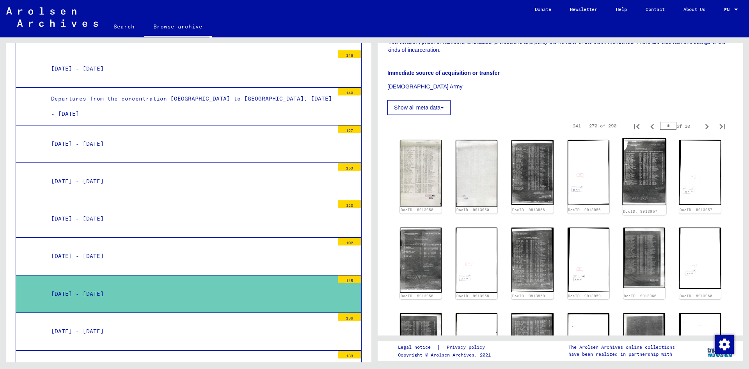
click at [646, 170] on img at bounding box center [644, 171] width 44 height 67
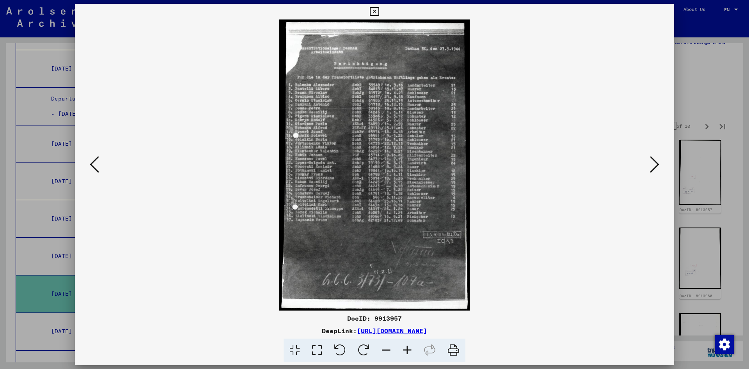
click at [408, 352] on icon at bounding box center [407, 351] width 21 height 24
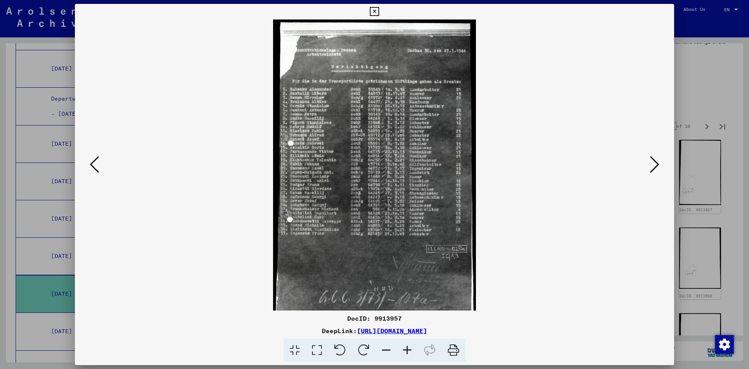
click at [408, 352] on icon at bounding box center [407, 351] width 21 height 24
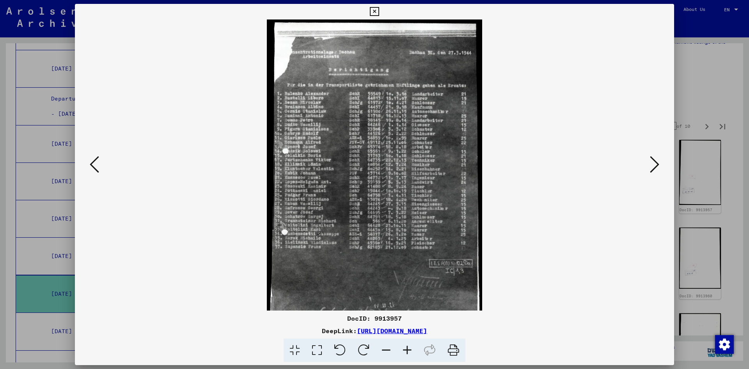
click at [408, 352] on icon at bounding box center [407, 351] width 21 height 24
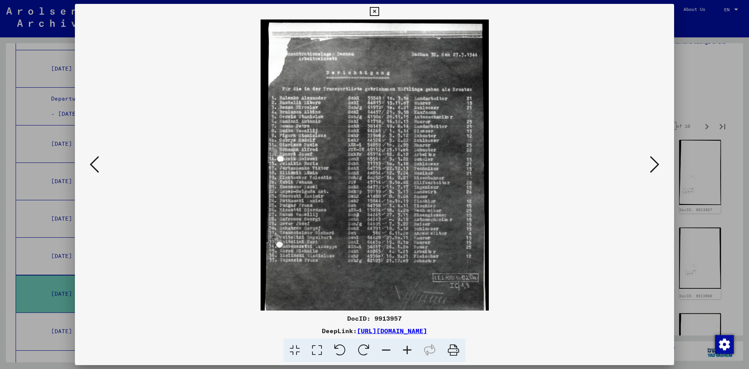
click at [408, 352] on icon at bounding box center [407, 351] width 21 height 24
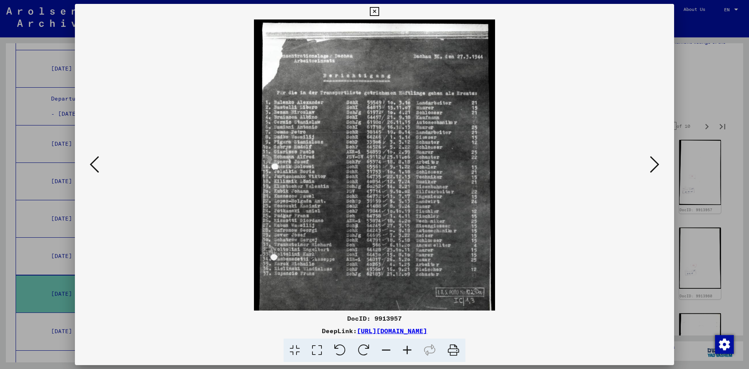
click at [408, 352] on icon at bounding box center [407, 351] width 21 height 24
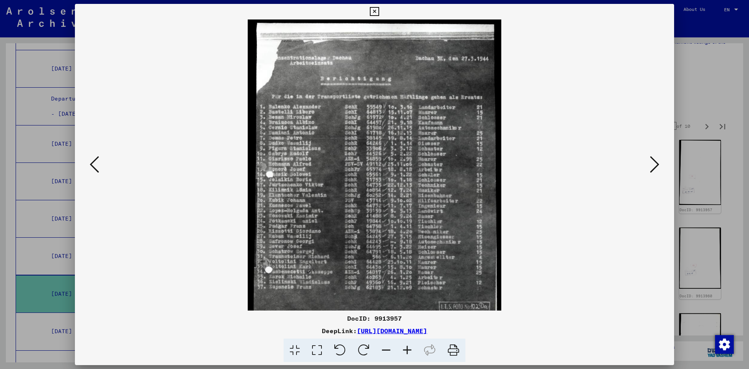
click at [408, 352] on icon at bounding box center [407, 351] width 21 height 24
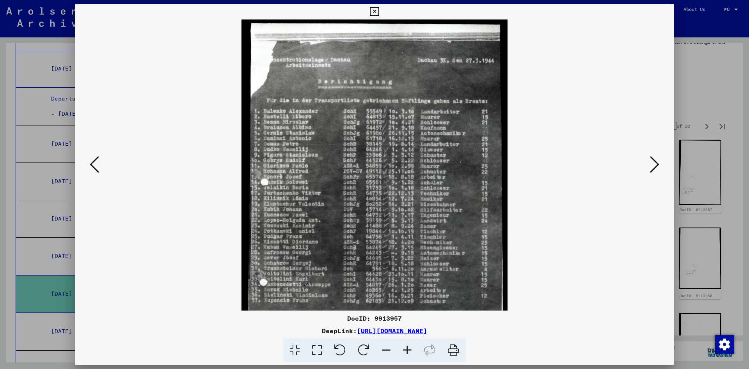
drag, startPoint x: 520, startPoint y: 331, endPoint x: 279, endPoint y: 333, distance: 241.1
click at [279, 333] on div "DeepLink: [URL][DOMAIN_NAME]" at bounding box center [374, 331] width 599 height 9
copy link "[URL][DOMAIN_NAME]"
click at [379, 12] on icon at bounding box center [374, 11] width 9 height 9
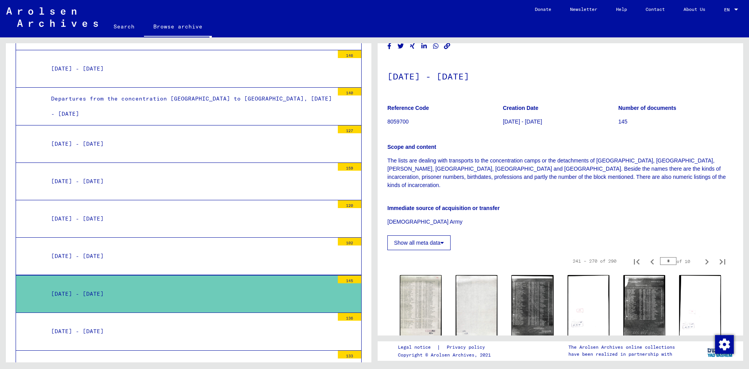
scroll to position [42, 0]
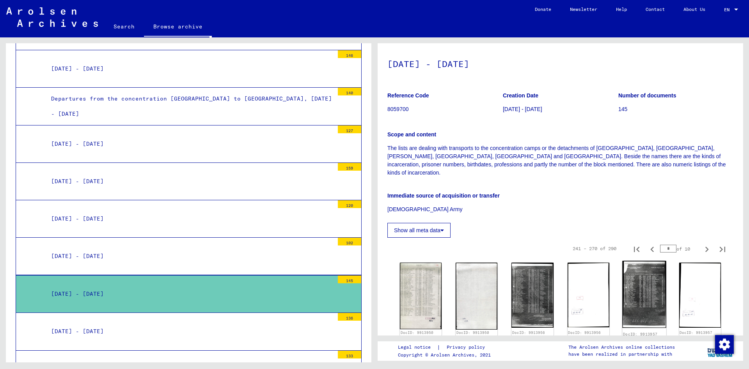
click at [636, 290] on img at bounding box center [644, 294] width 44 height 67
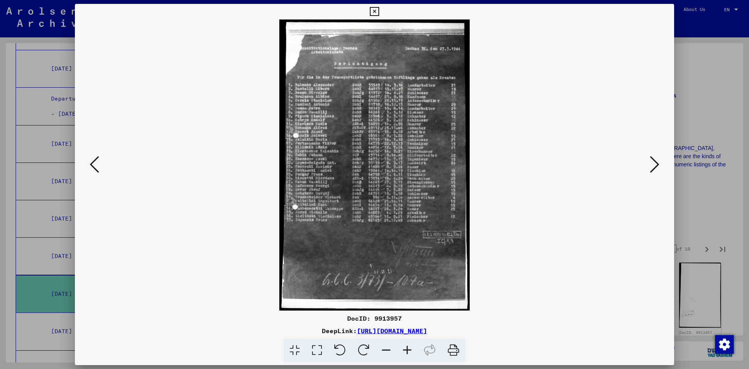
click at [412, 351] on icon at bounding box center [407, 351] width 21 height 24
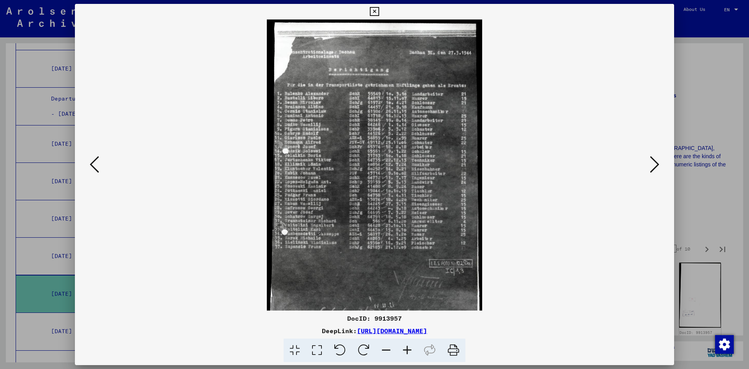
click at [412, 351] on icon at bounding box center [407, 351] width 21 height 24
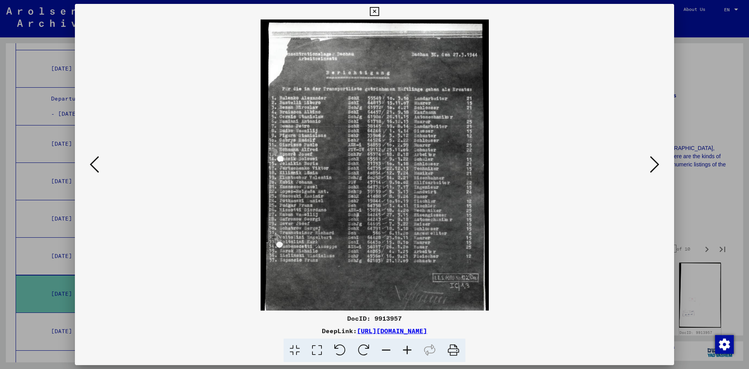
click at [412, 351] on icon at bounding box center [407, 351] width 21 height 24
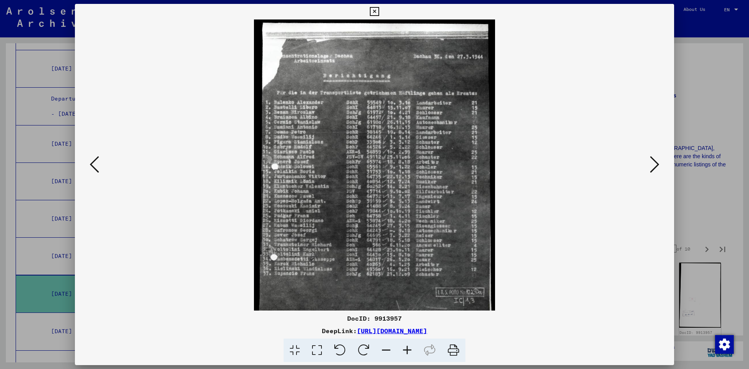
click at [412, 351] on icon at bounding box center [407, 351] width 21 height 24
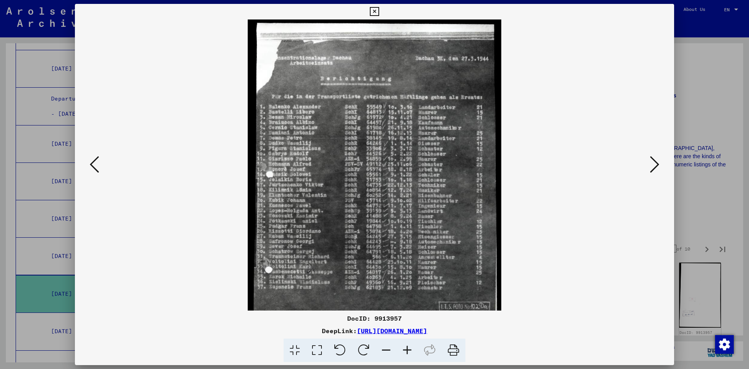
click at [412, 351] on icon at bounding box center [407, 351] width 21 height 24
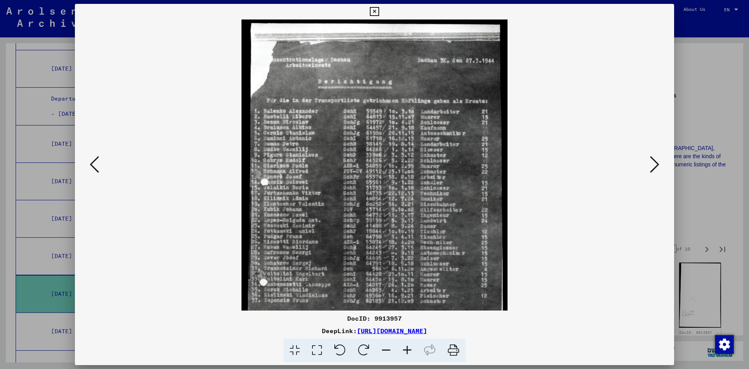
click at [412, 351] on icon at bounding box center [407, 351] width 21 height 24
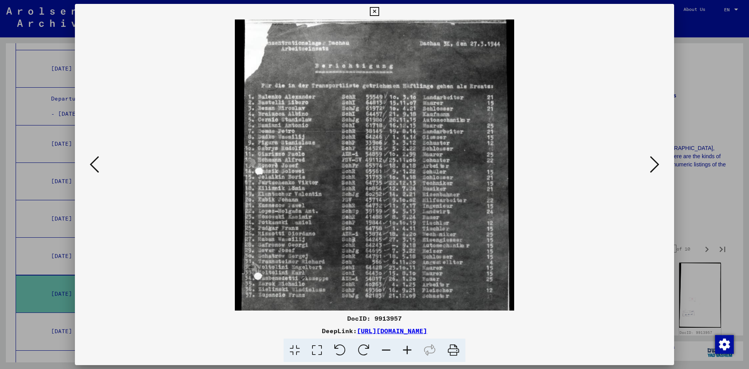
scroll to position [20, 0]
drag, startPoint x: 363, startPoint y: 250, endPoint x: 368, endPoint y: 230, distance: 20.4
click at [368, 230] on img at bounding box center [374, 214] width 279 height 428
click at [651, 167] on icon at bounding box center [654, 164] width 9 height 19
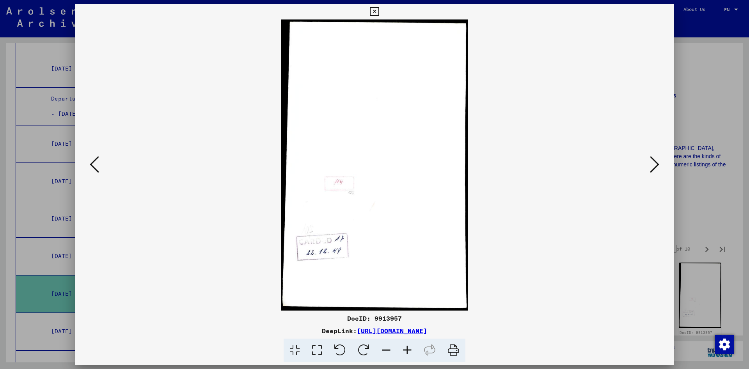
click at [651, 167] on icon at bounding box center [654, 164] width 9 height 19
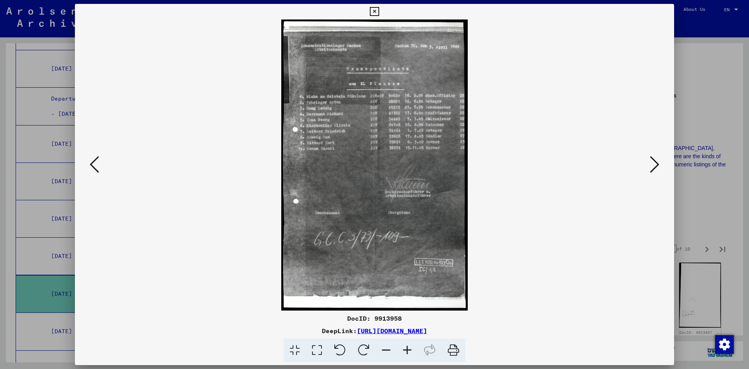
click at [96, 165] on icon at bounding box center [94, 164] width 9 height 19
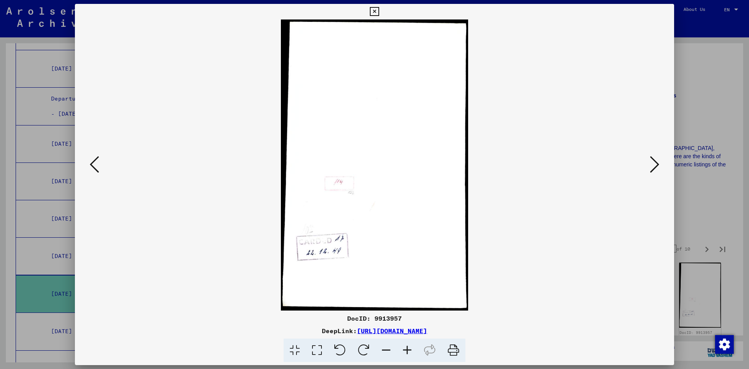
click at [96, 165] on icon at bounding box center [94, 164] width 9 height 19
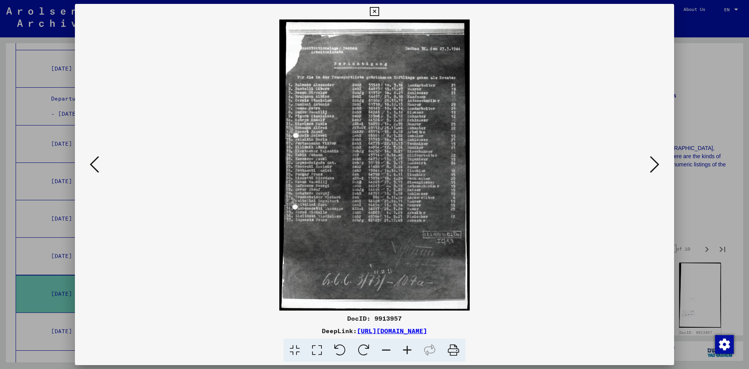
click at [96, 165] on icon at bounding box center [94, 164] width 9 height 19
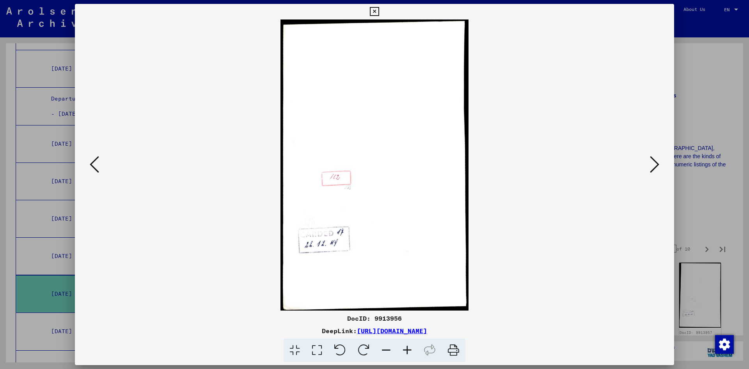
click at [96, 165] on icon at bounding box center [94, 164] width 9 height 19
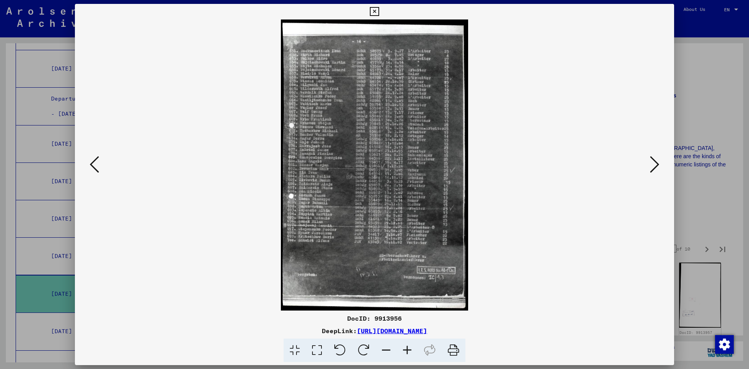
click at [96, 165] on icon at bounding box center [94, 164] width 9 height 19
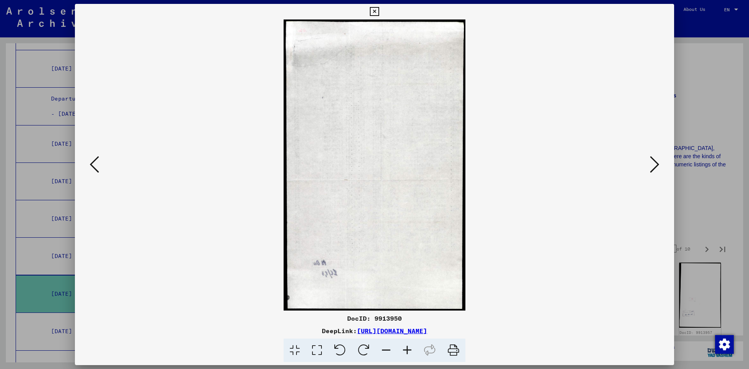
click at [96, 165] on icon at bounding box center [94, 164] width 9 height 19
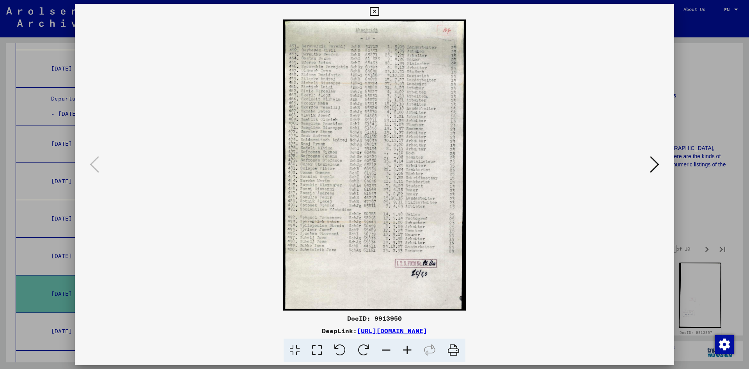
click at [379, 14] on icon at bounding box center [374, 11] width 9 height 9
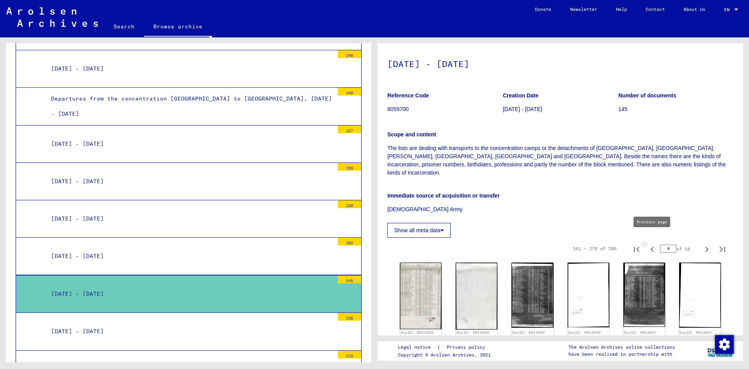
click at [651, 247] on icon "Previous page" at bounding box center [652, 249] width 4 height 5
type input "*"
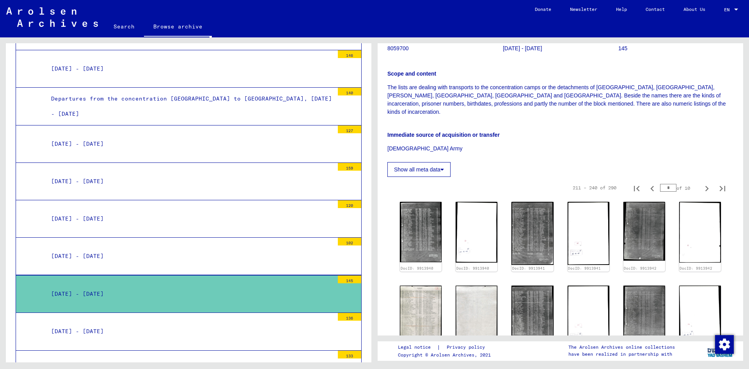
scroll to position [84, 0]
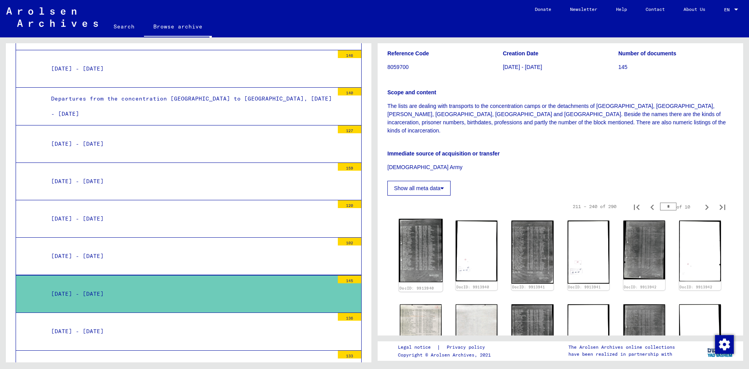
click at [412, 243] on img at bounding box center [421, 250] width 44 height 63
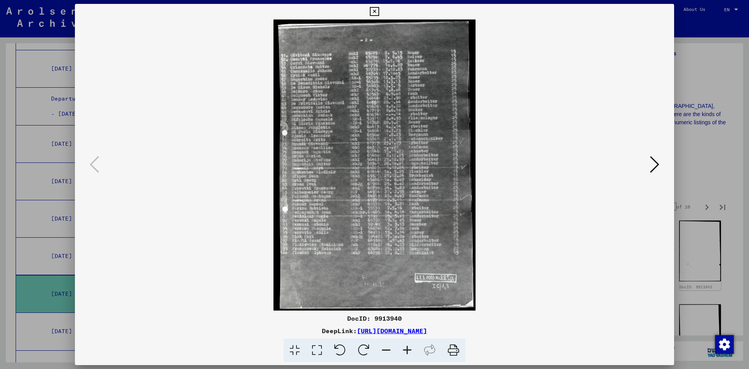
click at [379, 11] on icon at bounding box center [374, 11] width 9 height 9
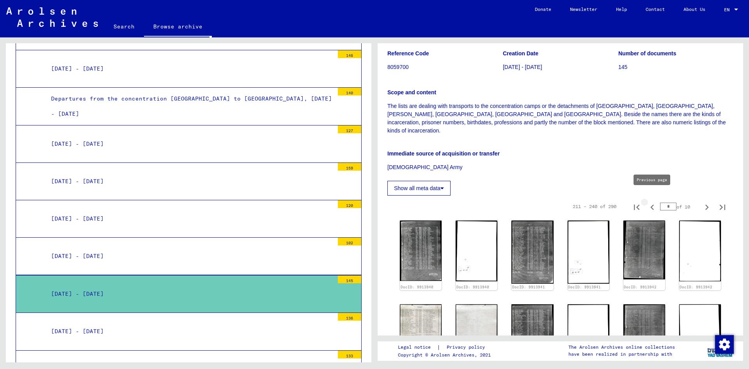
click at [655, 202] on icon "Previous page" at bounding box center [652, 207] width 11 height 11
type input "*"
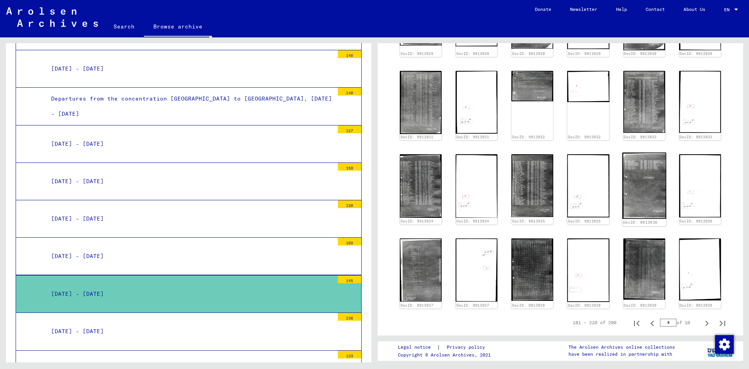
scroll to position [421, 0]
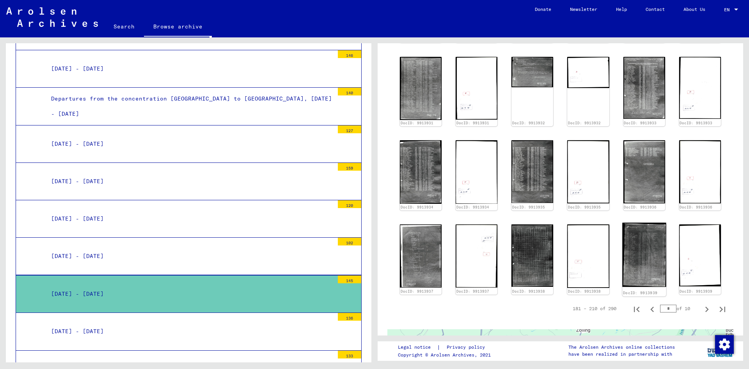
click at [647, 235] on img at bounding box center [644, 255] width 44 height 64
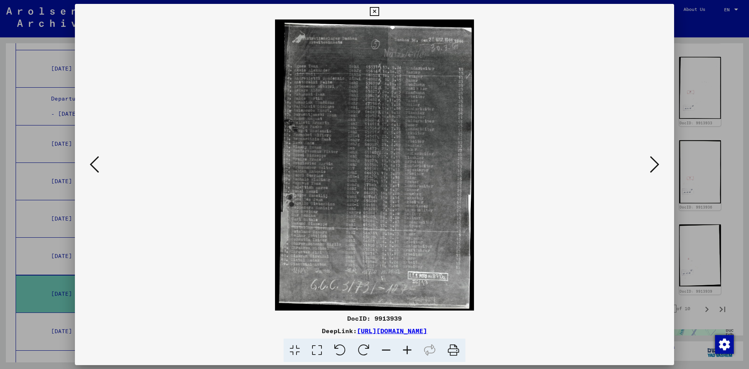
click at [410, 355] on icon at bounding box center [407, 351] width 21 height 24
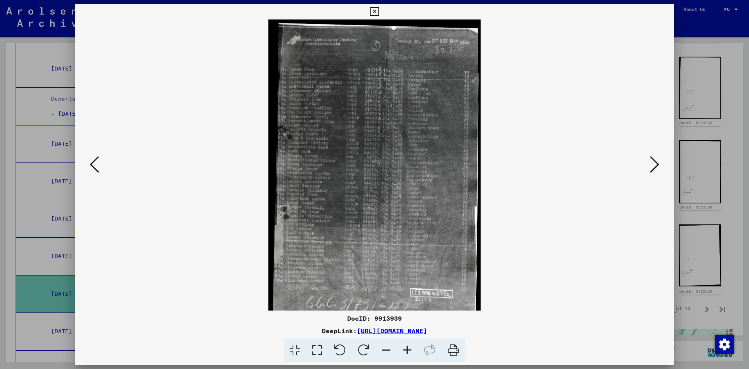
click at [410, 355] on icon at bounding box center [407, 351] width 21 height 24
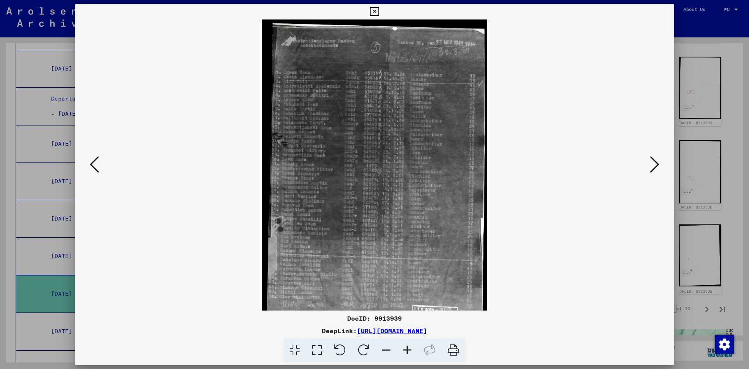
click at [410, 355] on icon at bounding box center [407, 351] width 21 height 24
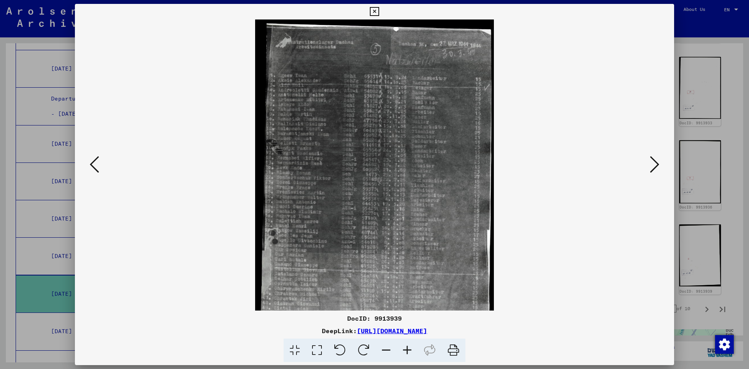
click at [410, 355] on icon at bounding box center [407, 351] width 21 height 24
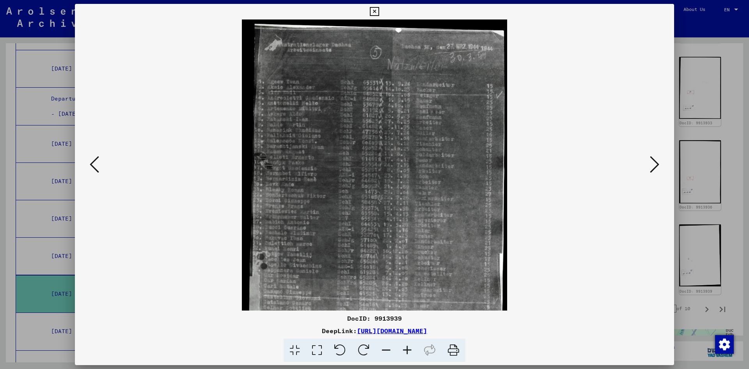
click at [410, 355] on icon at bounding box center [407, 351] width 21 height 24
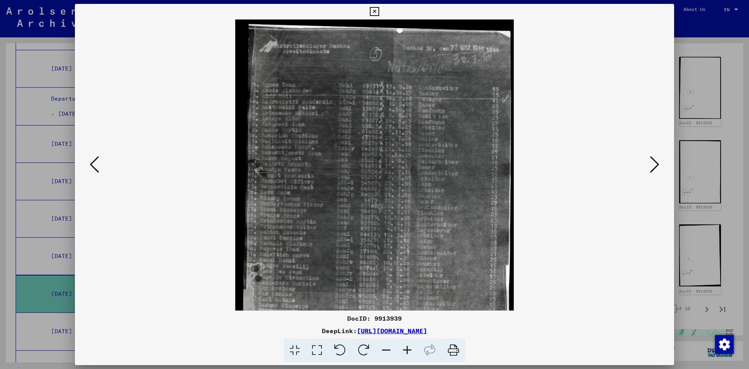
click at [410, 355] on icon at bounding box center [407, 351] width 21 height 24
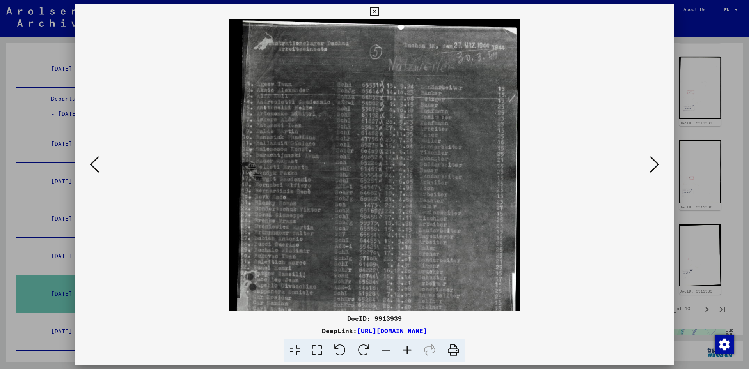
scroll to position [1, 0]
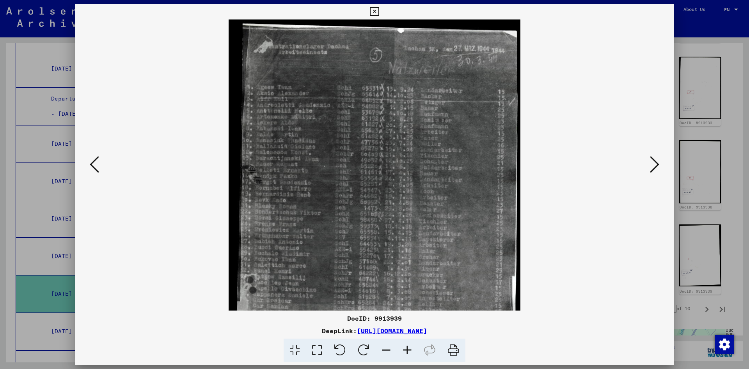
drag, startPoint x: 384, startPoint y: 245, endPoint x: 438, endPoint y: 227, distance: 57.0
click at [376, 245] on img at bounding box center [375, 233] width 292 height 428
click at [653, 168] on icon at bounding box center [654, 164] width 9 height 19
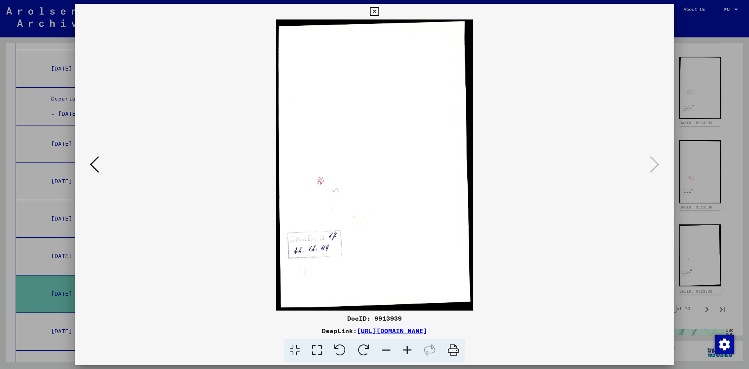
click at [379, 8] on icon at bounding box center [374, 11] width 9 height 9
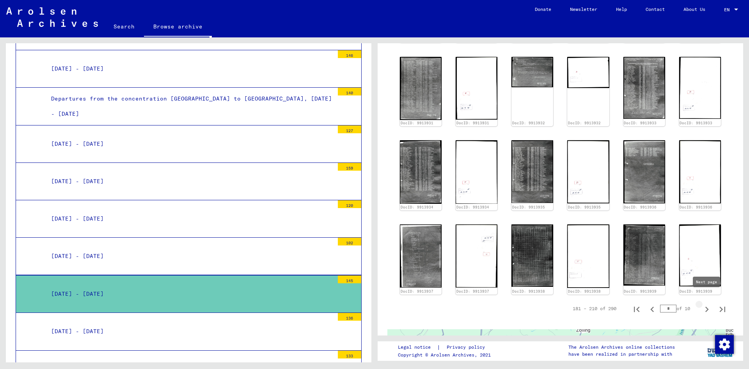
click at [704, 304] on icon "Next page" at bounding box center [706, 309] width 11 height 11
type input "*"
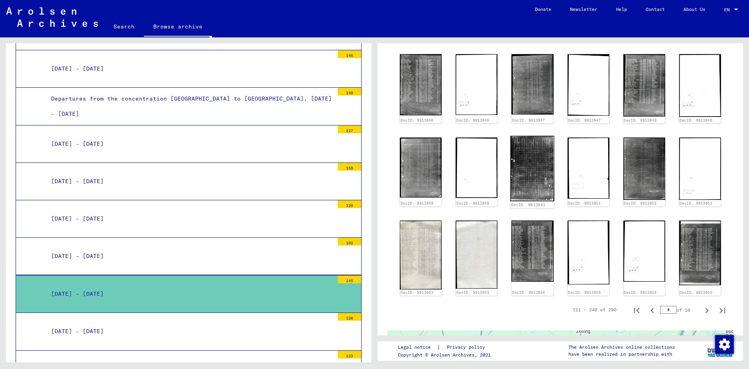
click at [527, 163] on img at bounding box center [533, 169] width 44 height 66
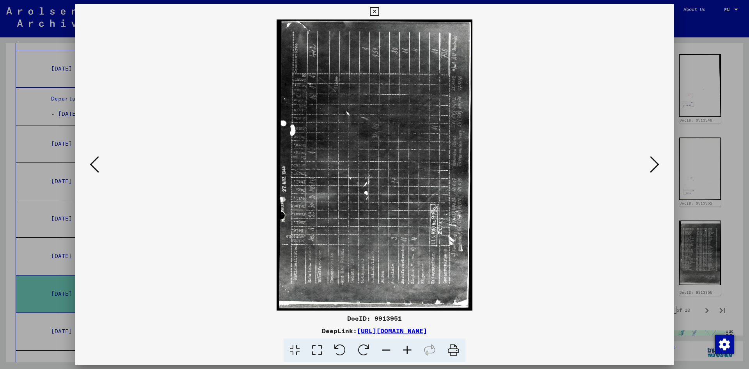
click at [360, 352] on icon at bounding box center [364, 351] width 24 height 24
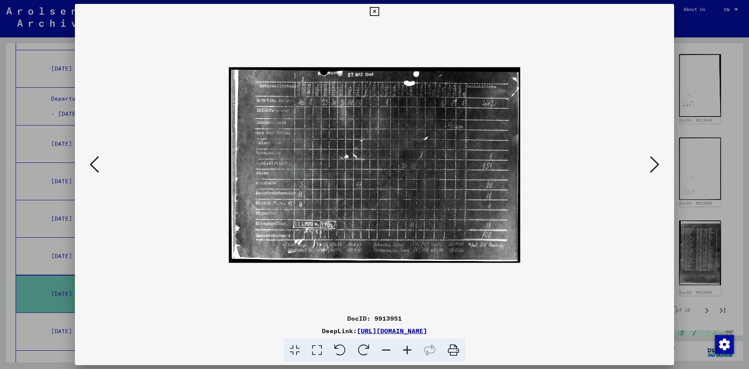
click at [407, 350] on icon at bounding box center [407, 351] width 21 height 24
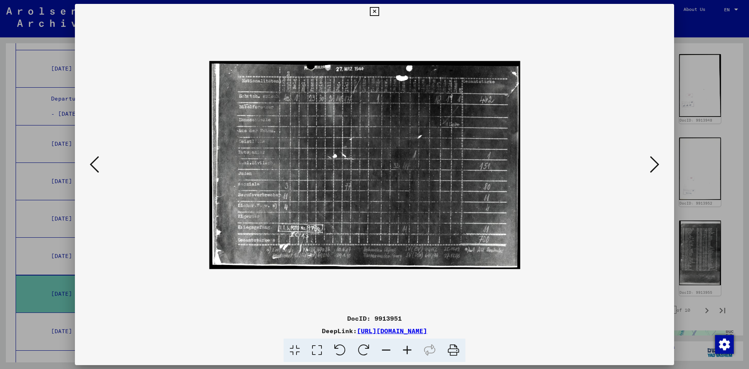
click at [407, 350] on icon at bounding box center [407, 351] width 21 height 24
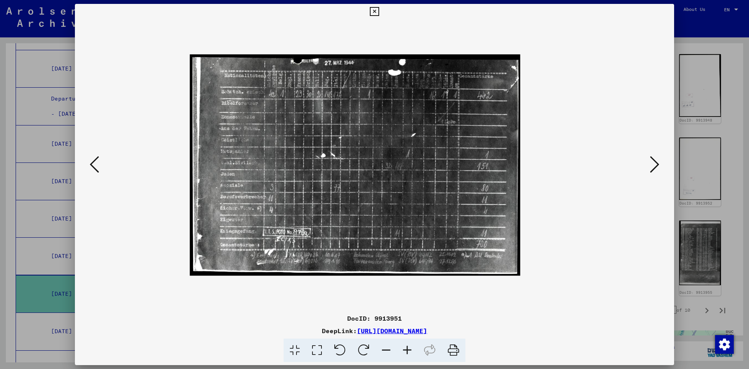
click at [407, 350] on icon at bounding box center [407, 351] width 21 height 24
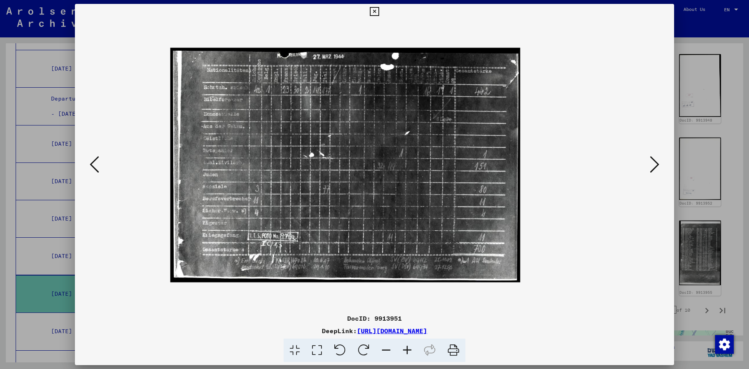
click at [407, 350] on icon at bounding box center [407, 351] width 21 height 24
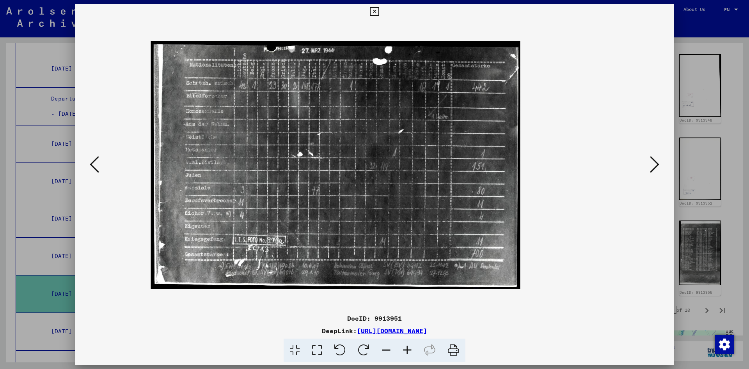
click at [407, 350] on icon at bounding box center [407, 351] width 21 height 24
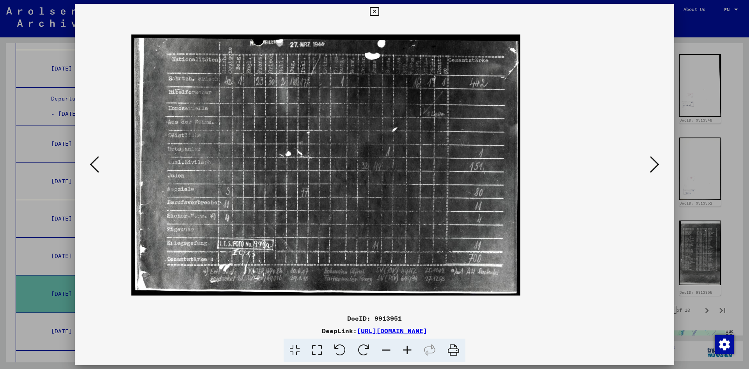
click at [407, 350] on icon at bounding box center [407, 351] width 21 height 24
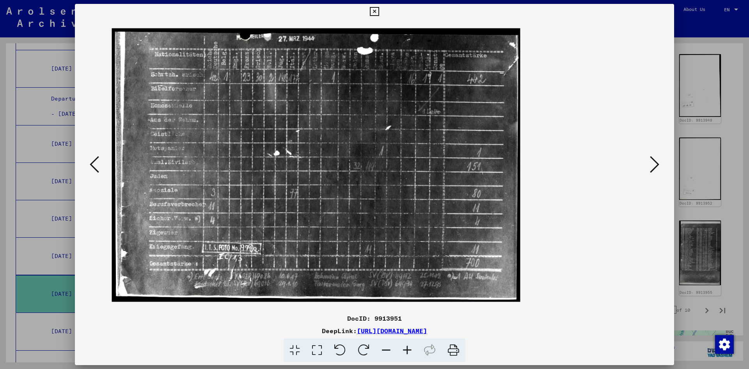
click at [379, 12] on icon at bounding box center [374, 11] width 9 height 9
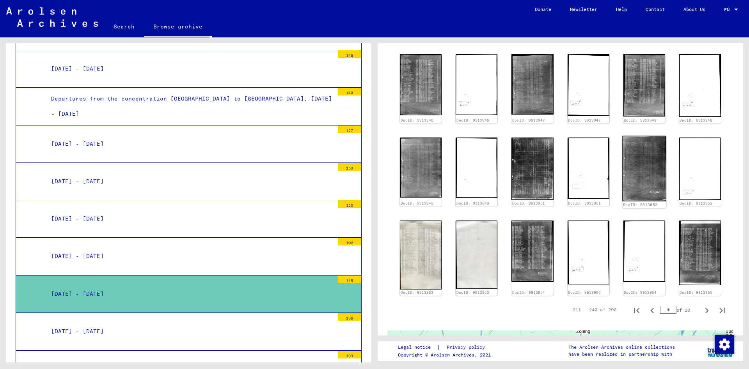
click at [641, 162] on img at bounding box center [644, 169] width 44 height 66
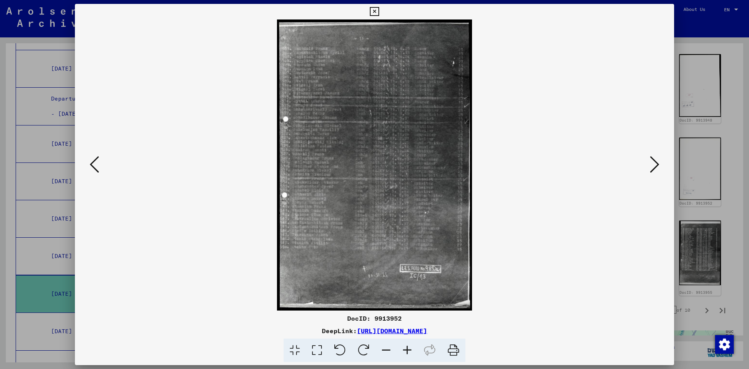
click at [379, 13] on icon at bounding box center [374, 11] width 9 height 9
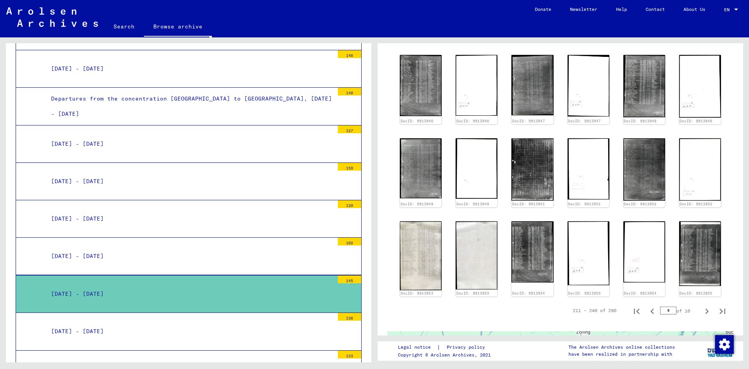
scroll to position [421, 0]
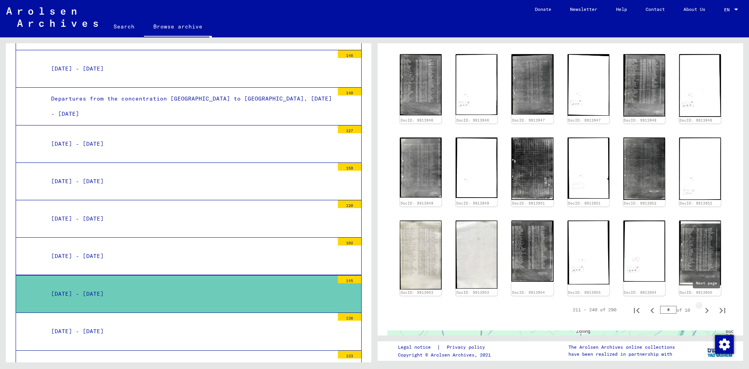
click at [707, 305] on icon "Next page" at bounding box center [706, 310] width 11 height 11
type input "*"
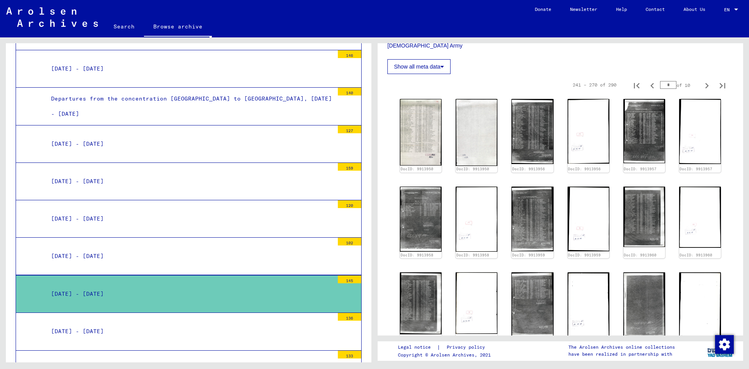
scroll to position [169, 0]
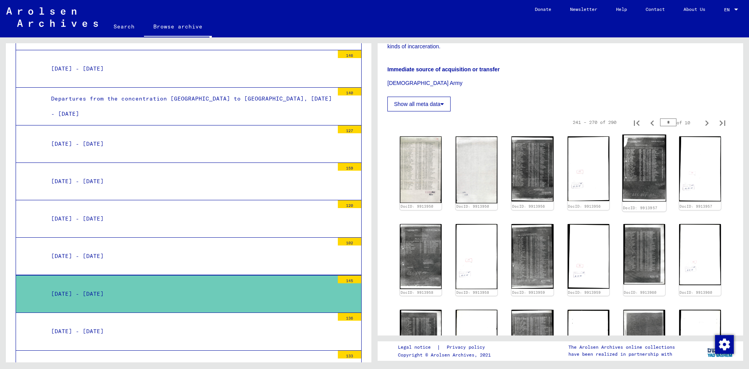
click at [652, 144] on img at bounding box center [644, 168] width 44 height 67
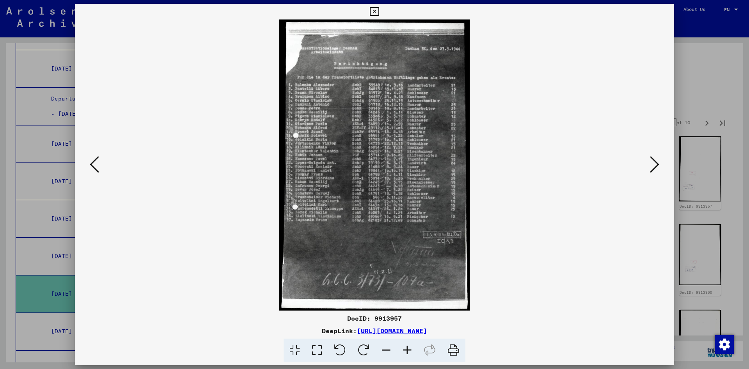
click at [653, 167] on icon at bounding box center [654, 164] width 9 height 19
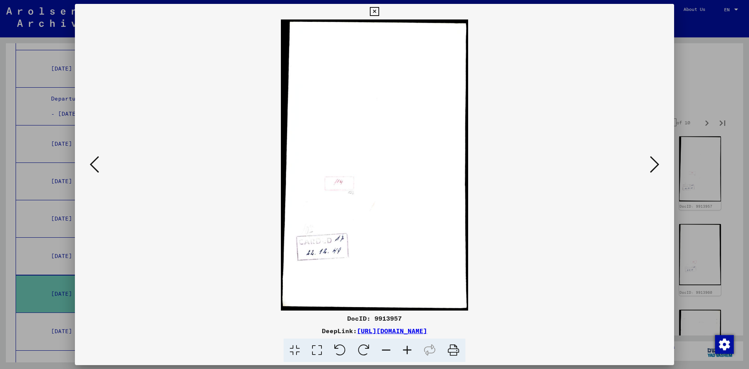
click at [653, 167] on icon at bounding box center [654, 164] width 9 height 19
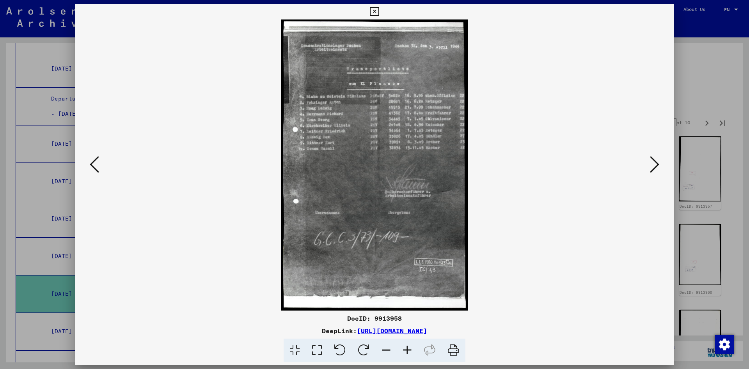
click at [93, 162] on icon at bounding box center [94, 164] width 9 height 19
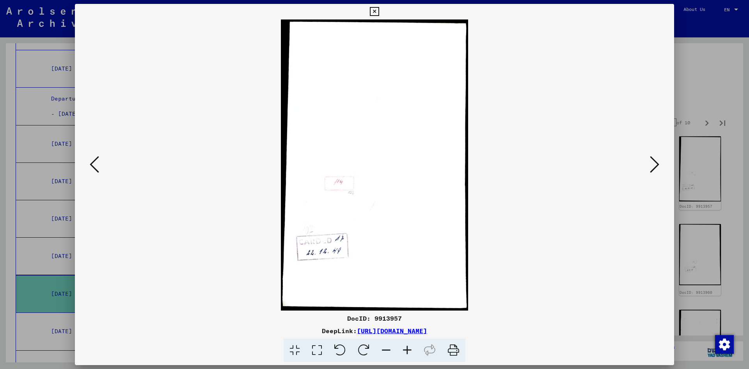
click at [93, 162] on icon at bounding box center [94, 164] width 9 height 19
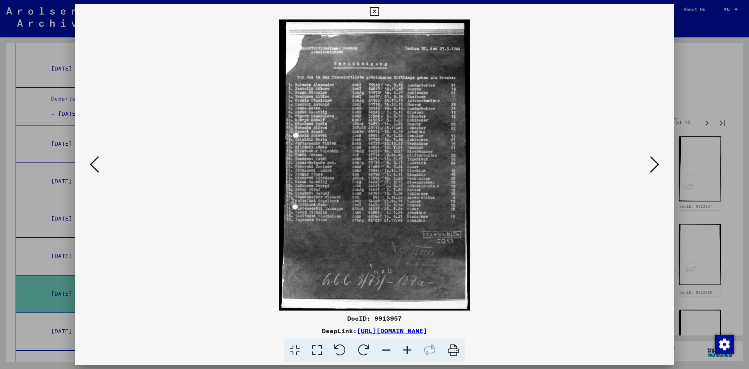
click at [410, 350] on icon at bounding box center [407, 351] width 21 height 24
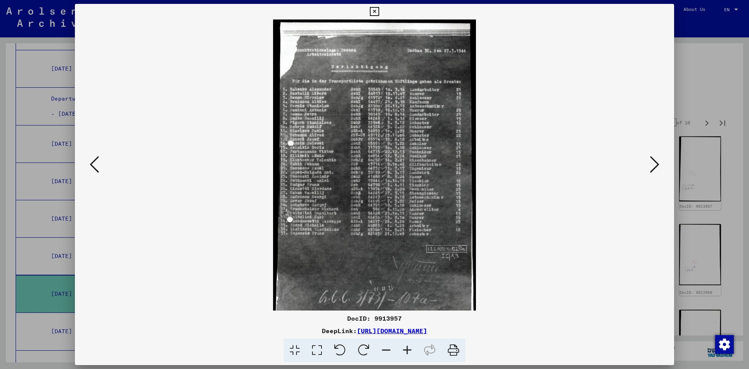
click at [410, 350] on icon at bounding box center [407, 351] width 21 height 24
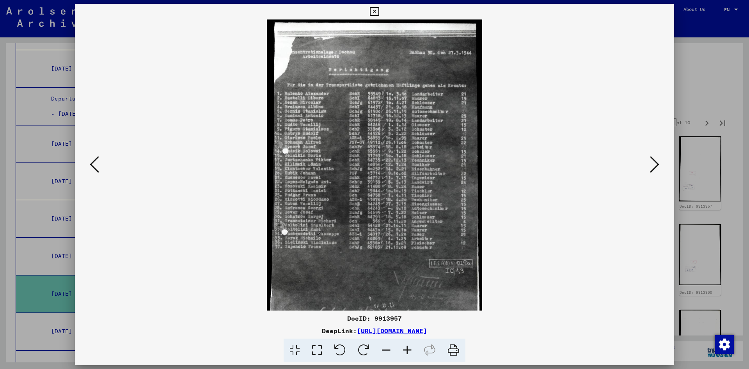
click at [410, 350] on icon at bounding box center [407, 351] width 21 height 24
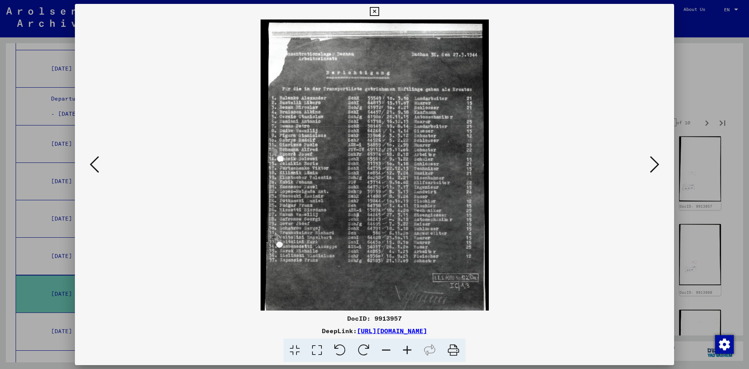
click at [410, 350] on icon at bounding box center [407, 351] width 21 height 24
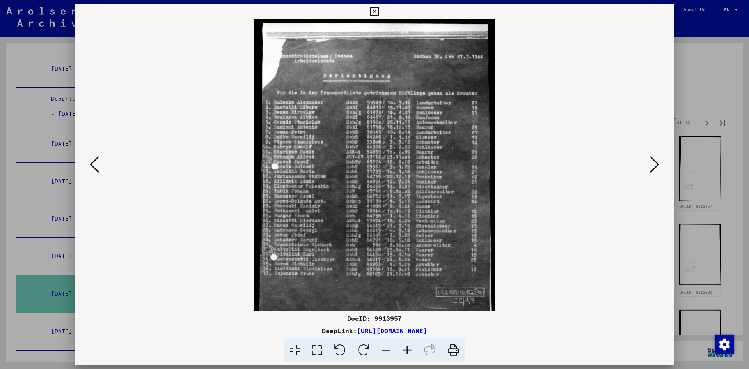
click at [410, 350] on icon at bounding box center [407, 351] width 21 height 24
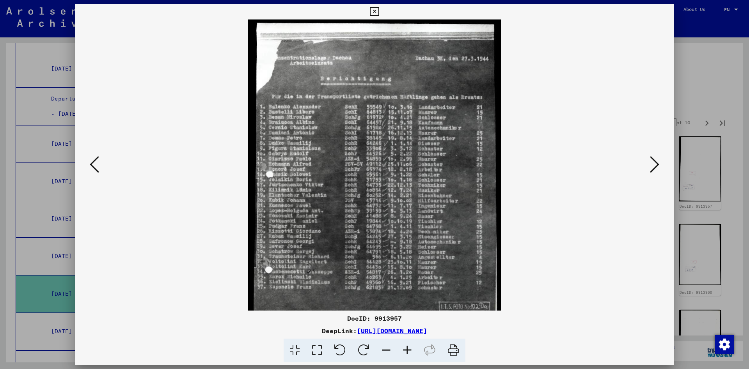
click at [410, 350] on icon at bounding box center [407, 351] width 21 height 24
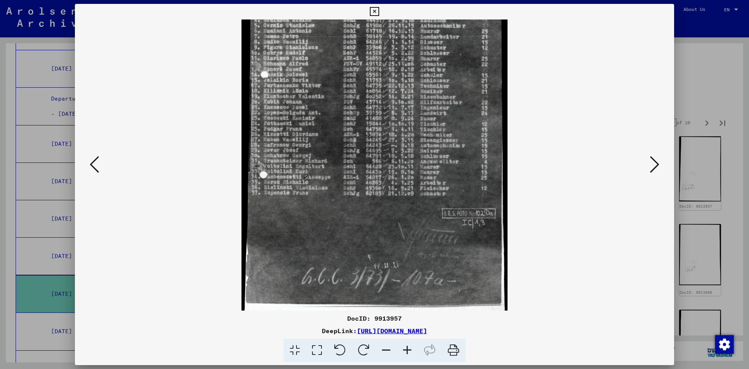
scroll to position [107, 0]
drag, startPoint x: 441, startPoint y: 257, endPoint x: 428, endPoint y: 150, distance: 107.7
click at [428, 150] on img at bounding box center [374, 117] width 266 height 408
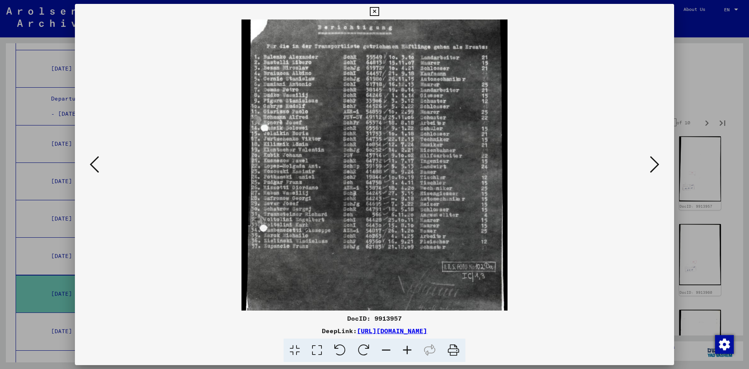
drag, startPoint x: 389, startPoint y: 177, endPoint x: 387, endPoint y: 236, distance: 58.9
click at [387, 236] on img at bounding box center [374, 169] width 266 height 408
